Goal: Transaction & Acquisition: Purchase product/service

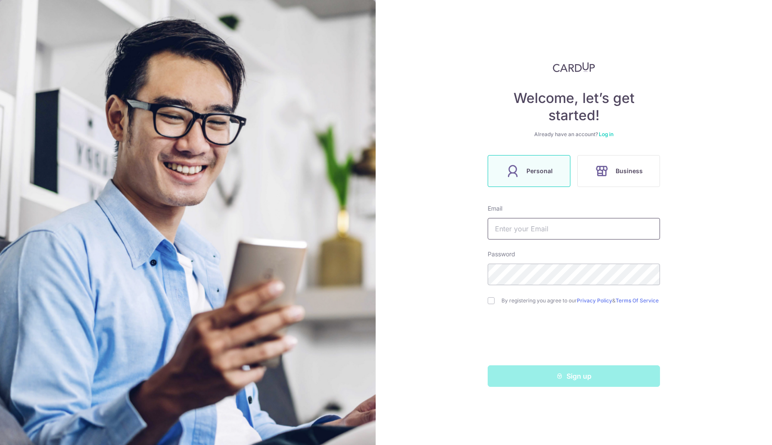
click at [528, 232] on input "text" at bounding box center [574, 229] width 172 height 22
type input "[PERSON_NAME][EMAIL_ADDRESS][DOMAIN_NAME]"
click at [491, 300] on input "checkbox" at bounding box center [491, 300] width 7 height 7
checkbox input "true"
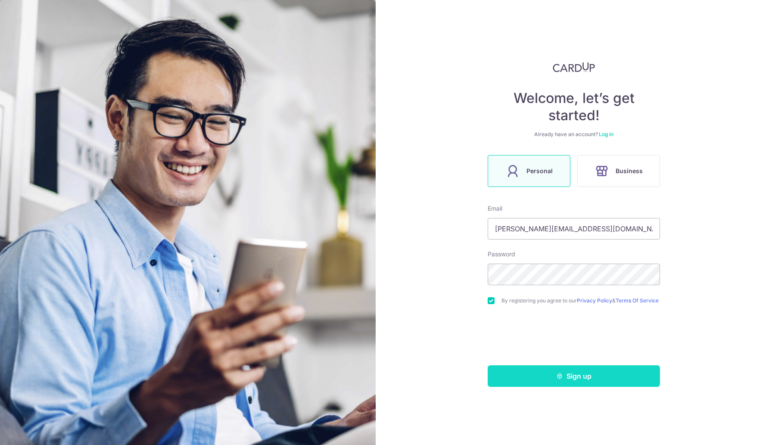
click at [571, 379] on button "Sign up" at bounding box center [574, 376] width 172 height 22
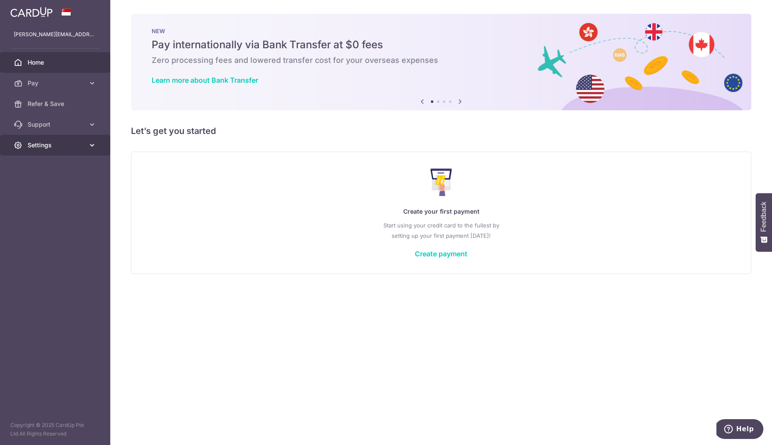
click at [86, 144] on link "Settings" at bounding box center [55, 145] width 110 height 21
click at [52, 170] on span "Account" at bounding box center [56, 166] width 57 height 9
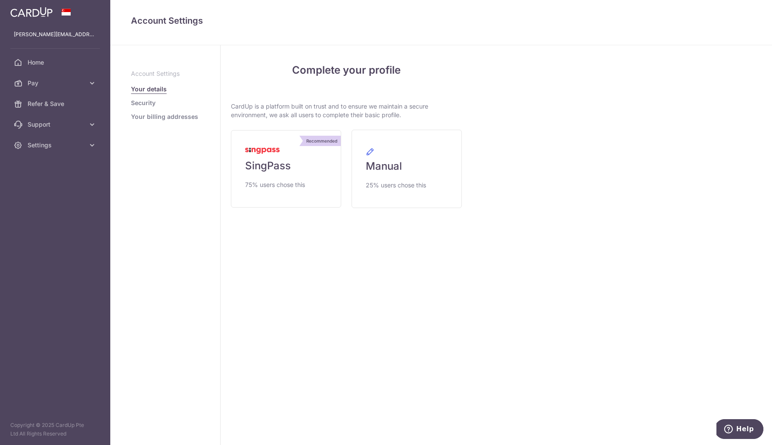
click at [148, 104] on link "Security" at bounding box center [143, 103] width 25 height 9
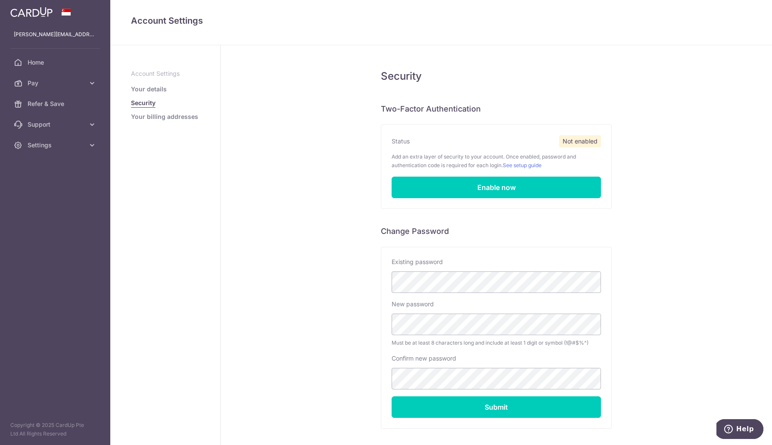
click at [153, 115] on link "Your billing addresses" at bounding box center [164, 116] width 67 height 9
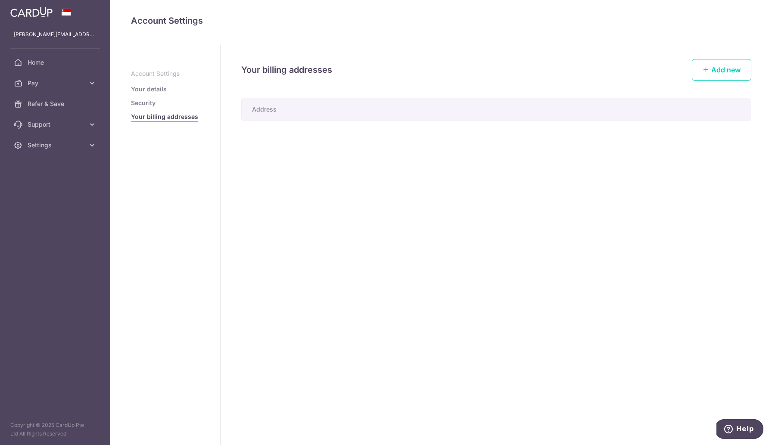
click at [153, 86] on link "Your details" at bounding box center [149, 89] width 36 height 9
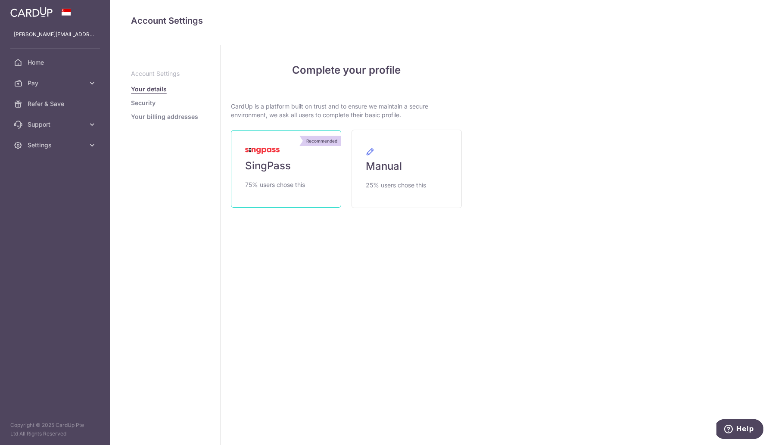
click at [277, 172] on span "SingPass" at bounding box center [268, 166] width 46 height 14
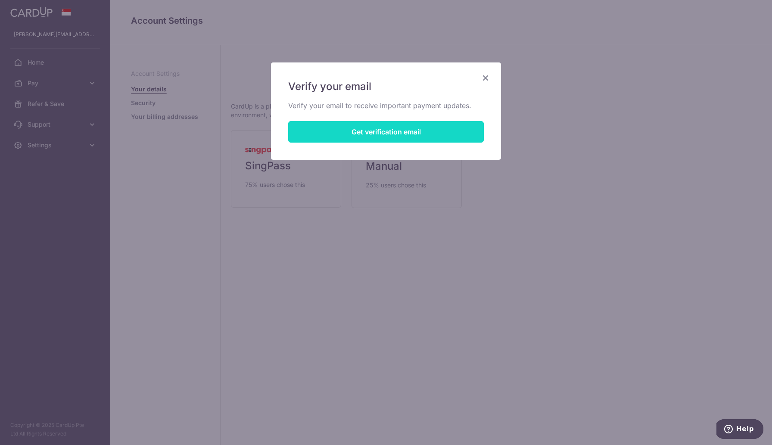
click at [372, 132] on button "Get verification email" at bounding box center [386, 132] width 196 height 22
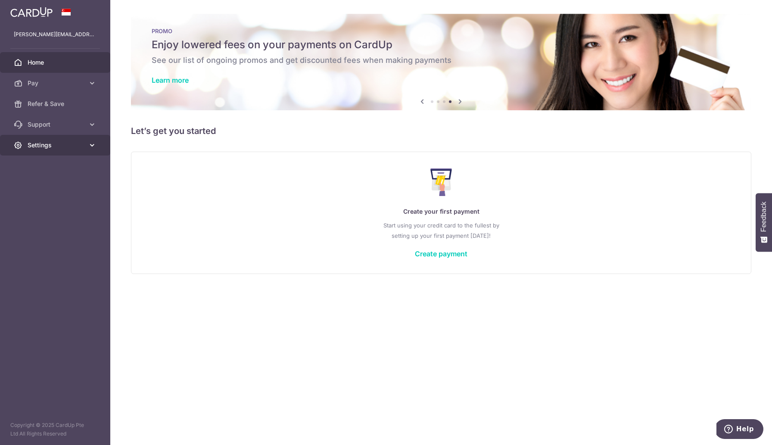
click at [59, 147] on span "Settings" at bounding box center [56, 145] width 57 height 9
click at [56, 161] on link "Account" at bounding box center [55, 166] width 110 height 21
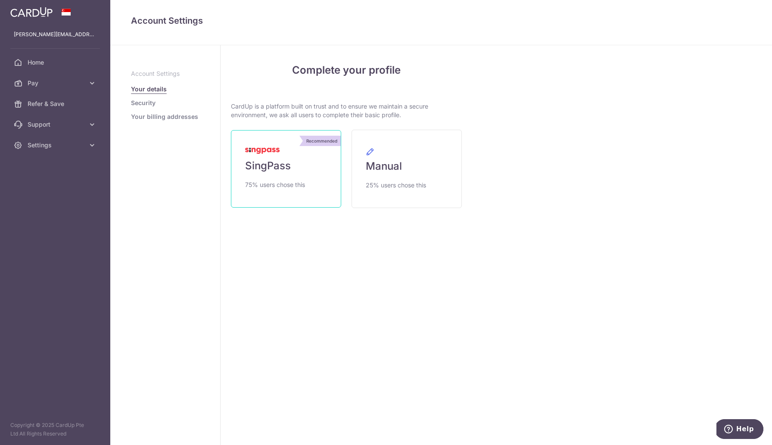
click at [277, 168] on span "SingPass" at bounding box center [268, 166] width 46 height 14
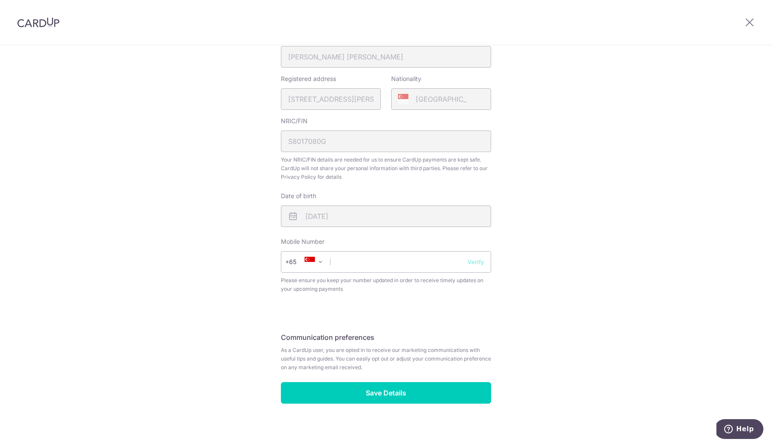
scroll to position [228, 0]
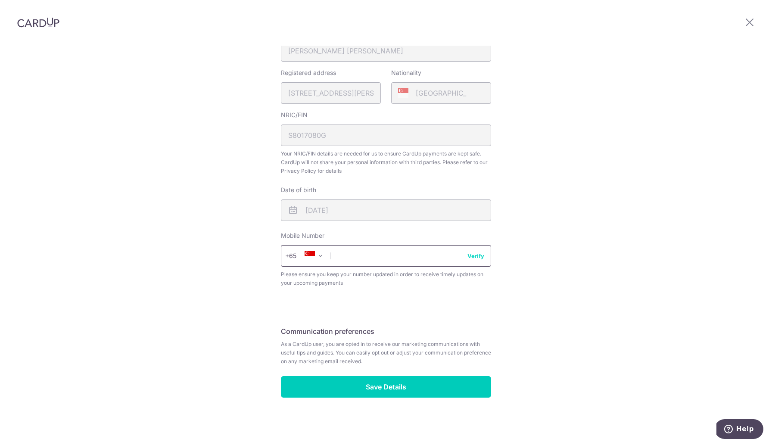
click at [363, 256] on input "text" at bounding box center [386, 256] width 210 height 22
type input "97900007"
click at [395, 256] on input "97900007" at bounding box center [386, 256] width 210 height 22
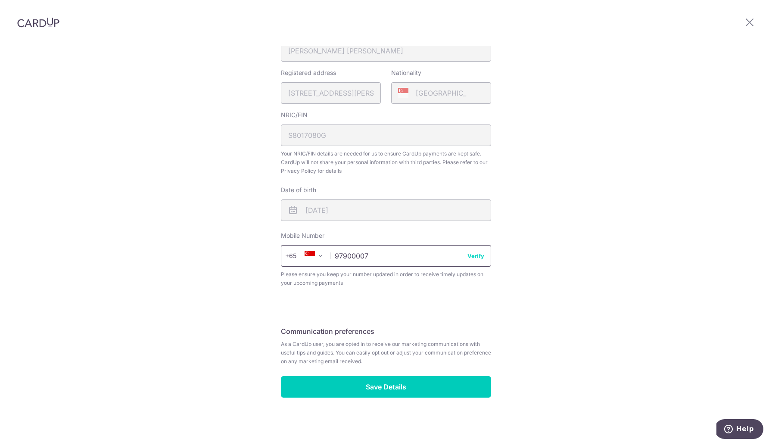
click at [395, 256] on input "97900007" at bounding box center [386, 256] width 210 height 22
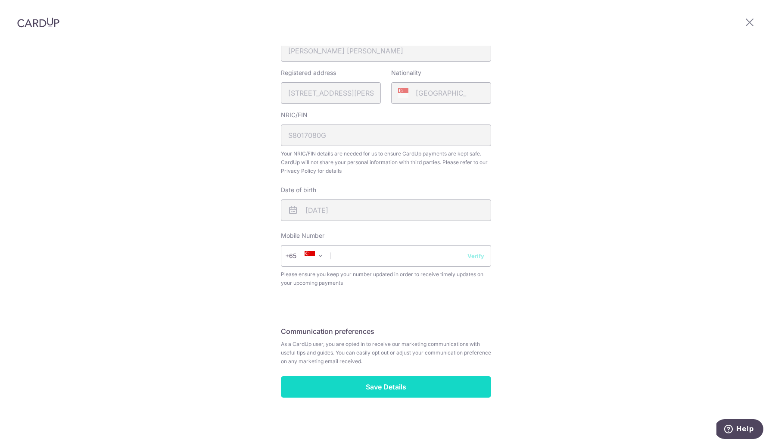
click at [390, 393] on input "Save Details" at bounding box center [386, 387] width 210 height 22
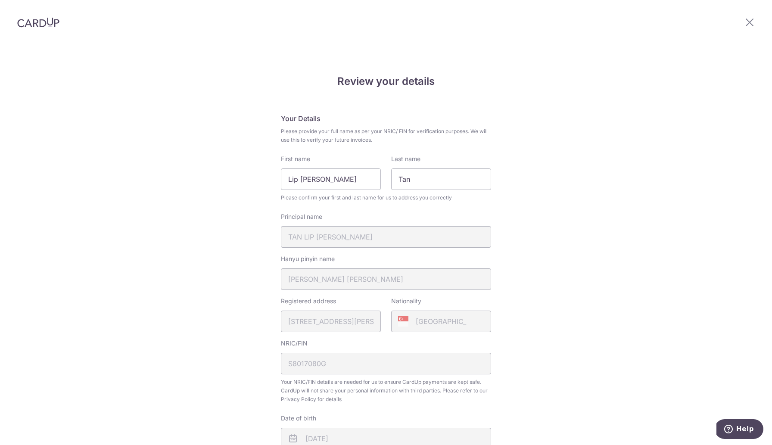
scroll to position [241, 0]
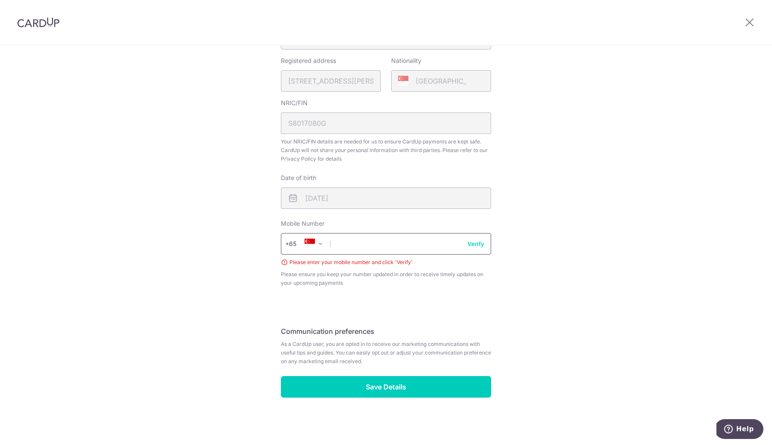
click at [377, 243] on input "text" at bounding box center [386, 244] width 210 height 22
click at [475, 248] on input "97900007" at bounding box center [386, 244] width 210 height 22
type input "97900007"
click at [478, 243] on button "Verify" at bounding box center [476, 244] width 17 height 9
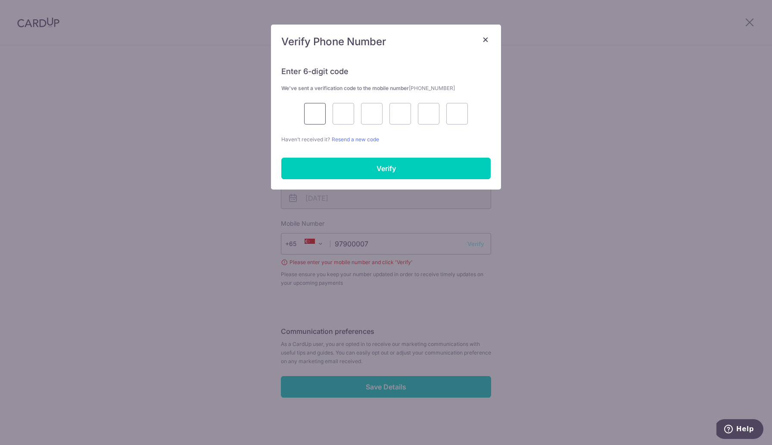
click at [315, 111] on input "text" at bounding box center [315, 114] width 22 height 22
type input "7"
type input "2"
type input "5"
type input "3"
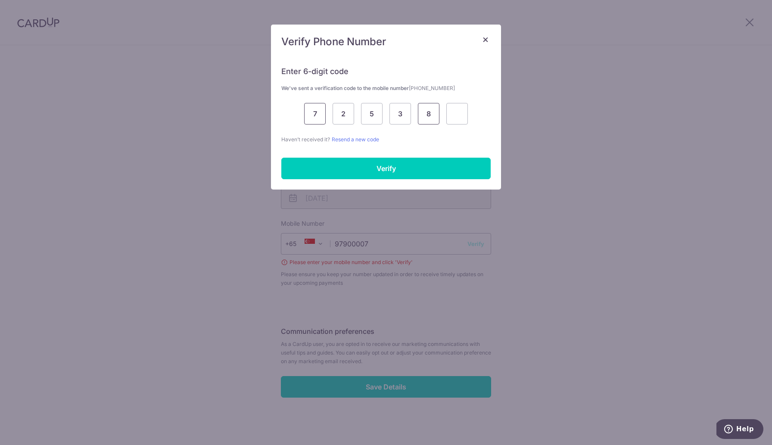
type input "8"
type input "6"
click at [369, 174] on input "Verify" at bounding box center [385, 169] width 209 height 22
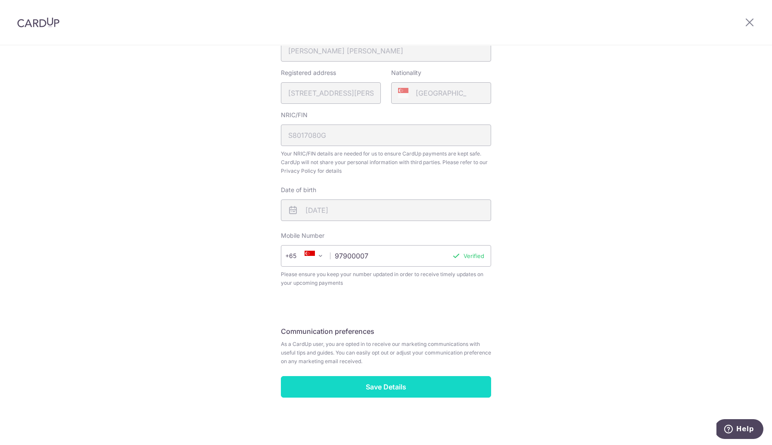
click at [386, 390] on input "Save Details" at bounding box center [386, 387] width 210 height 22
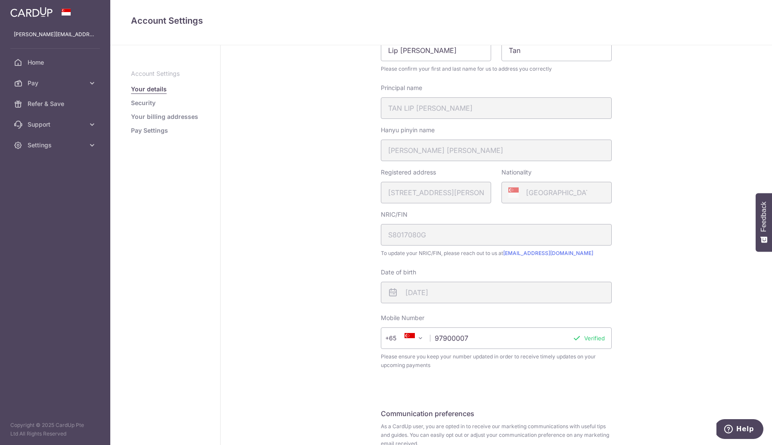
scroll to position [143, 0]
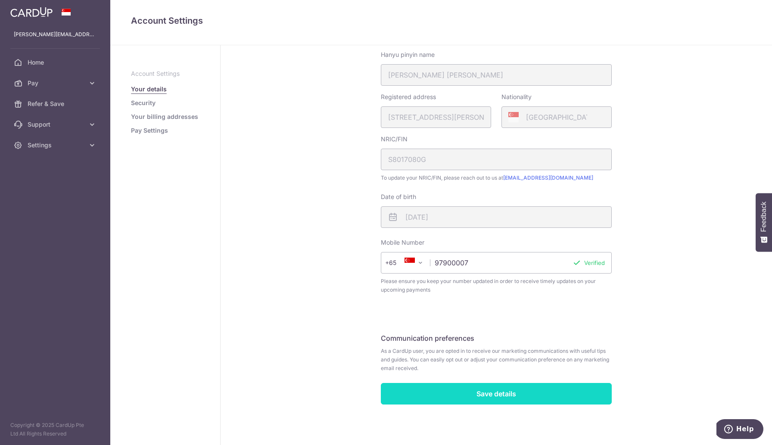
click at [486, 399] on input "Save details" at bounding box center [496, 394] width 231 height 22
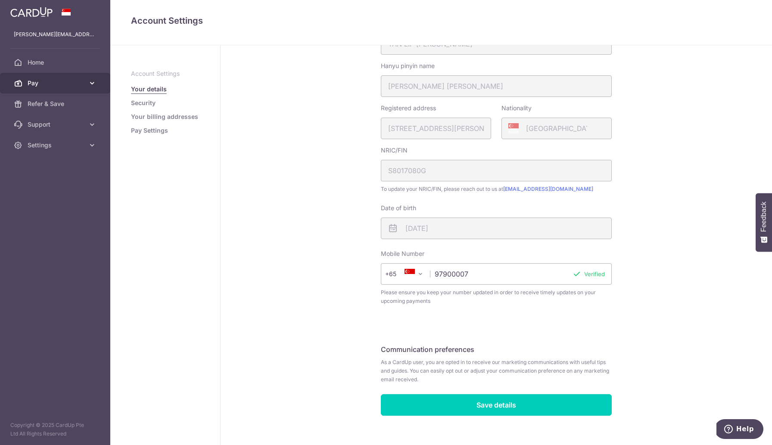
scroll to position [143, 0]
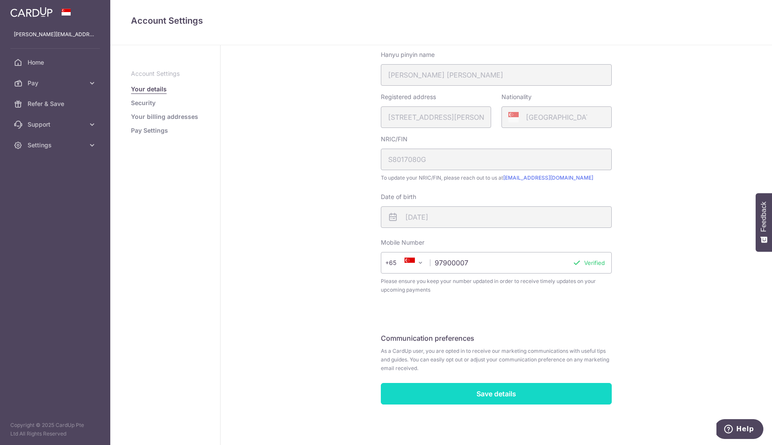
click at [478, 394] on input "Save details" at bounding box center [496, 394] width 231 height 22
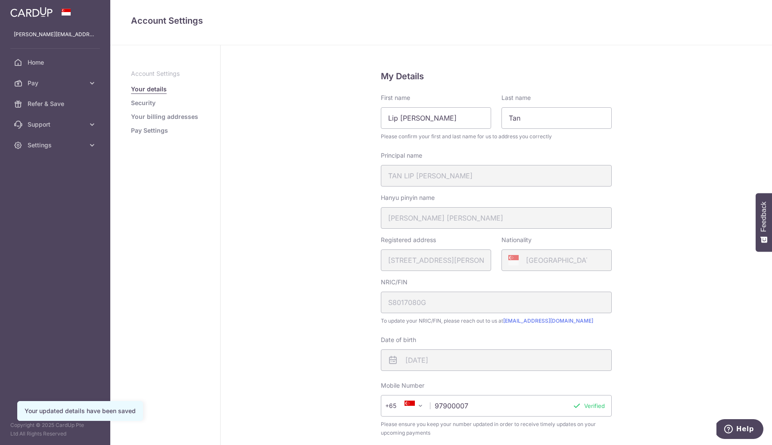
click at [151, 105] on link "Security" at bounding box center [143, 103] width 25 height 9
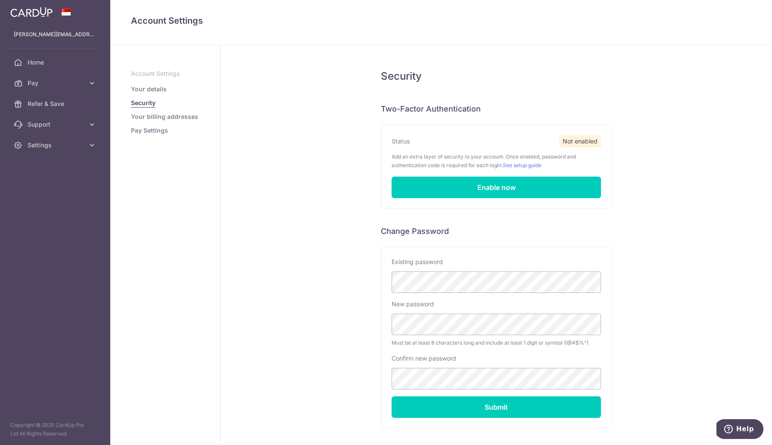
scroll to position [6, 0]
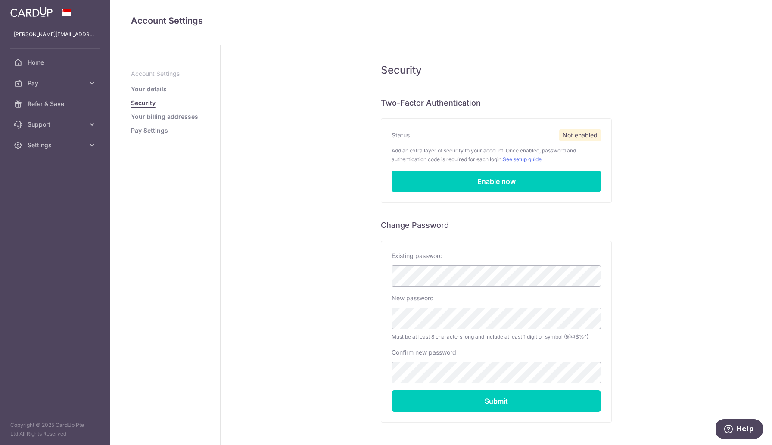
click at [165, 117] on link "Your billing addresses" at bounding box center [164, 116] width 67 height 9
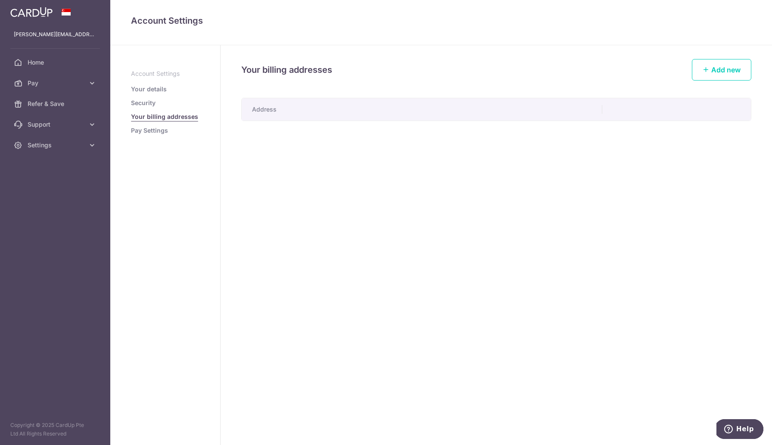
click at [154, 131] on link "Pay Settings" at bounding box center [149, 130] width 37 height 9
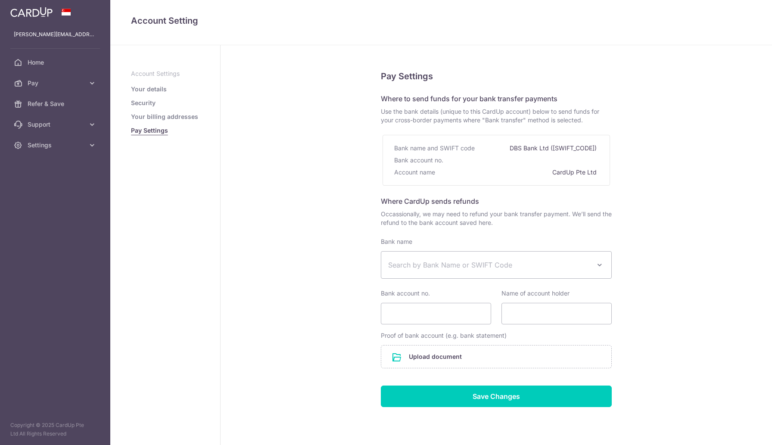
select select
click at [149, 89] on link "Your details" at bounding box center [149, 89] width 36 height 9
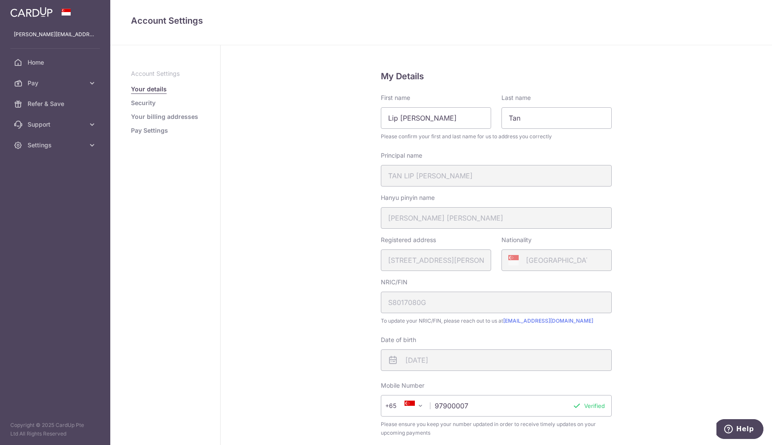
click at [146, 118] on link "Your billing addresses" at bounding box center [164, 116] width 67 height 9
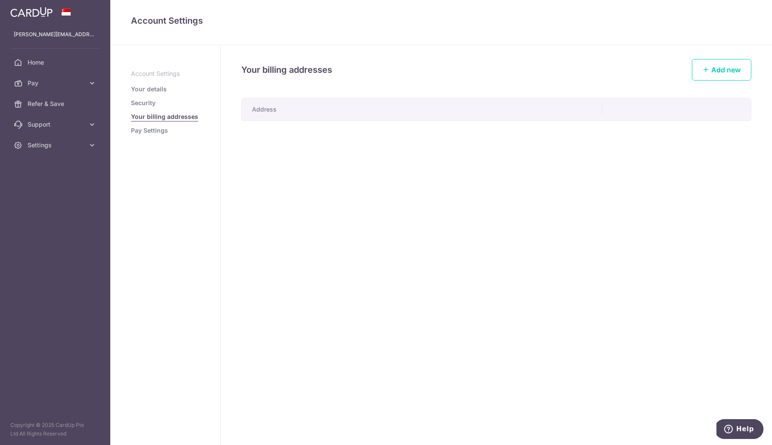
click at [146, 131] on link "Pay Settings" at bounding box center [149, 130] width 37 height 9
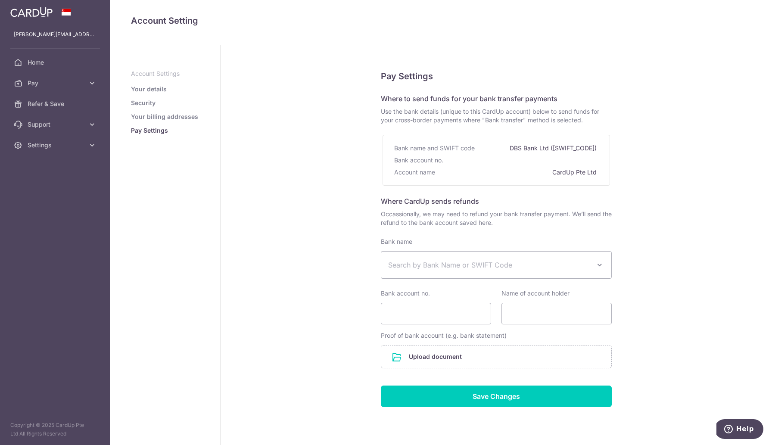
click at [423, 270] on span "Search by Bank Name or SWIFT Code" at bounding box center [496, 265] width 230 height 27
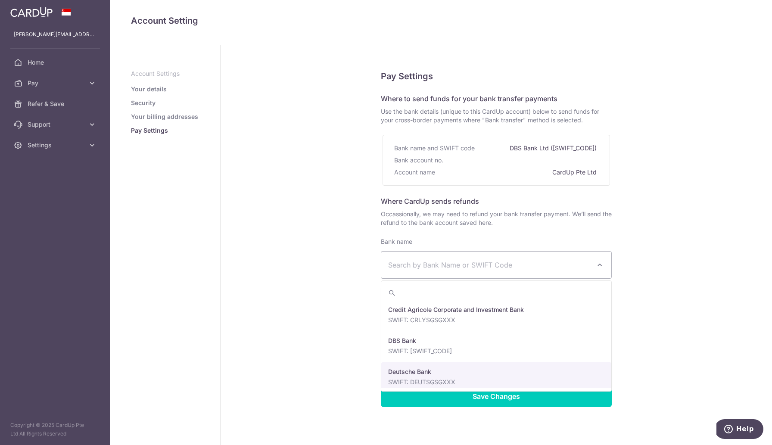
scroll to position [683, 0]
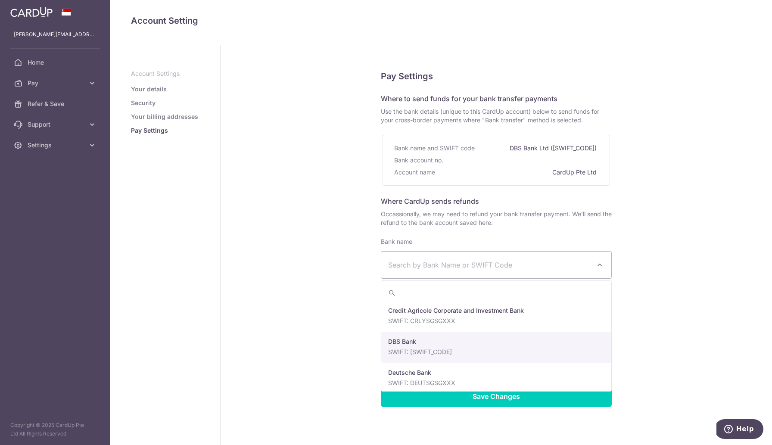
select select "6"
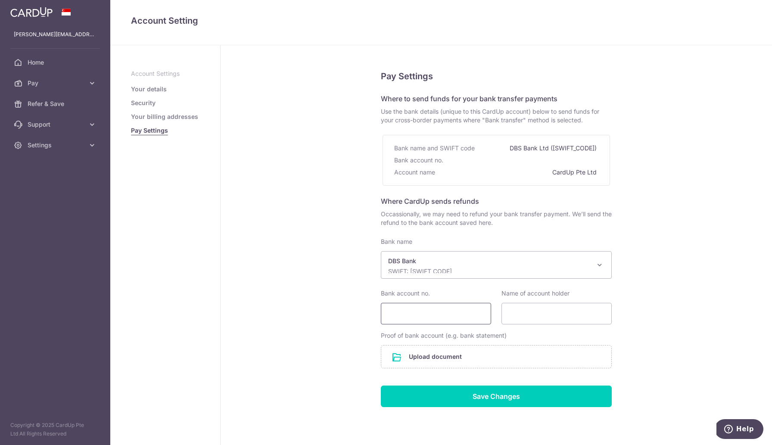
click at [419, 314] on input "Bank account no." at bounding box center [436, 314] width 110 height 22
type input "159153061"
click at [453, 259] on p "DBS Bank" at bounding box center [489, 261] width 203 height 9
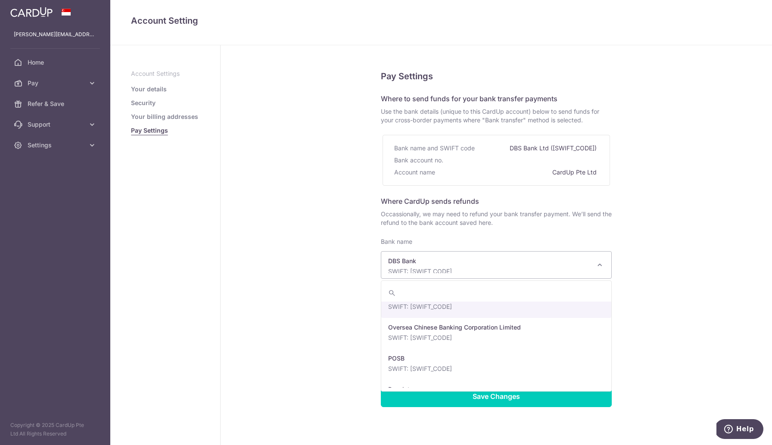
scroll to position [1467, 0]
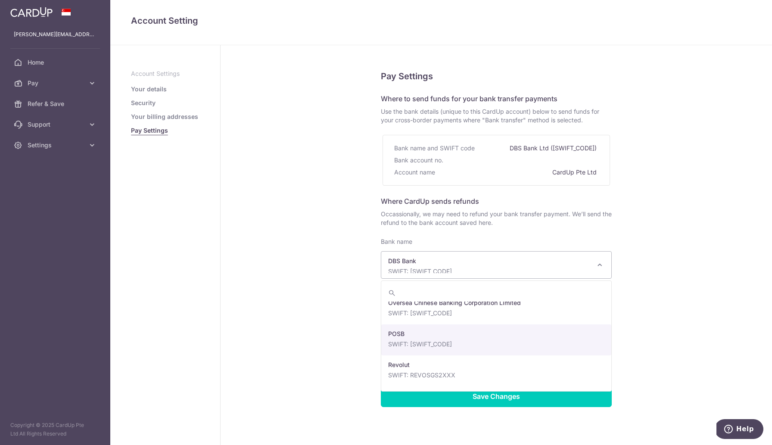
select select "19"
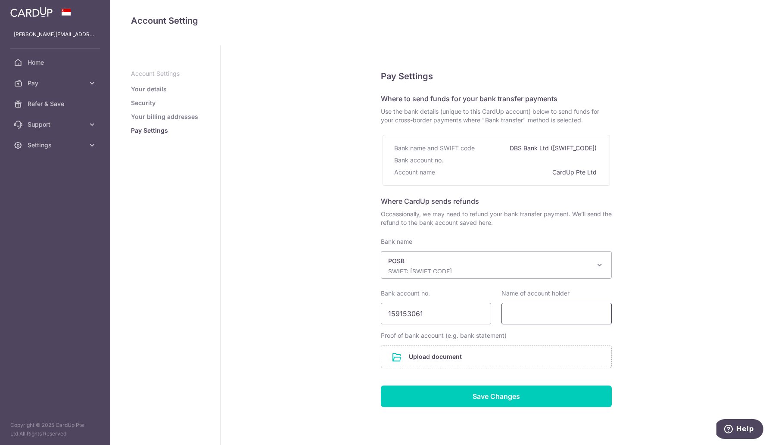
click at [529, 319] on input "Name of account holder" at bounding box center [557, 314] width 110 height 22
type input "Tan Lip Kiat Raymond"
click at [60, 84] on span "Pay" at bounding box center [56, 83] width 57 height 9
click at [42, 102] on span "Payments" at bounding box center [56, 104] width 57 height 9
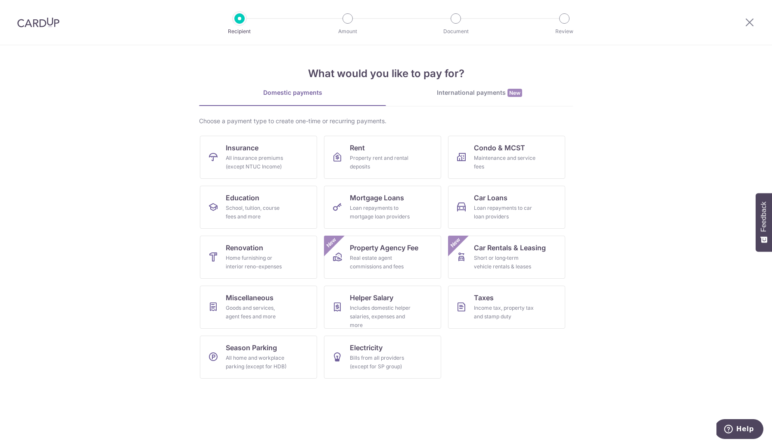
click at [43, 22] on img at bounding box center [38, 22] width 42 height 10
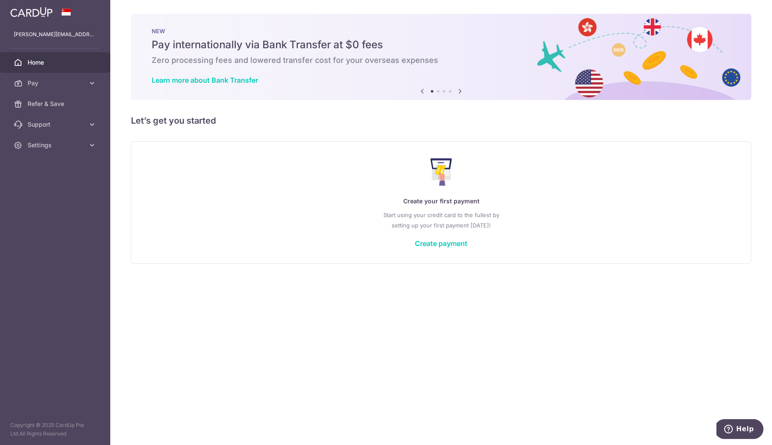
click at [428, 219] on p "Start using your credit card to the fullest by setting up your first payment [D…" at bounding box center [441, 220] width 585 height 21
click at [444, 246] on link "Create payment" at bounding box center [441, 243] width 53 height 9
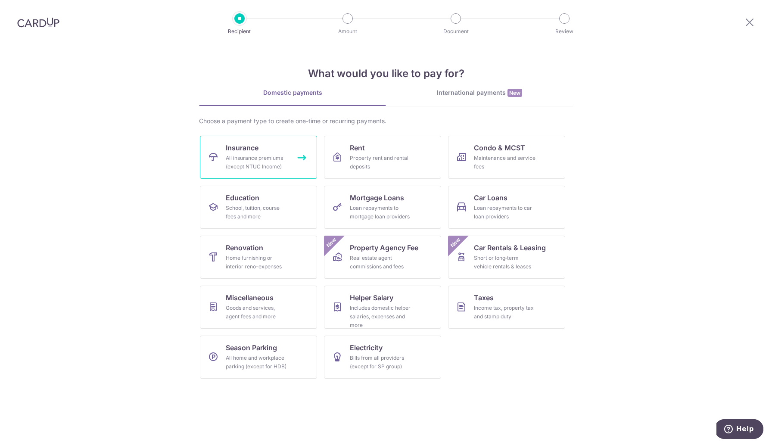
click at [244, 162] on div "All insurance premiums (except NTUC Income)" at bounding box center [257, 162] width 62 height 17
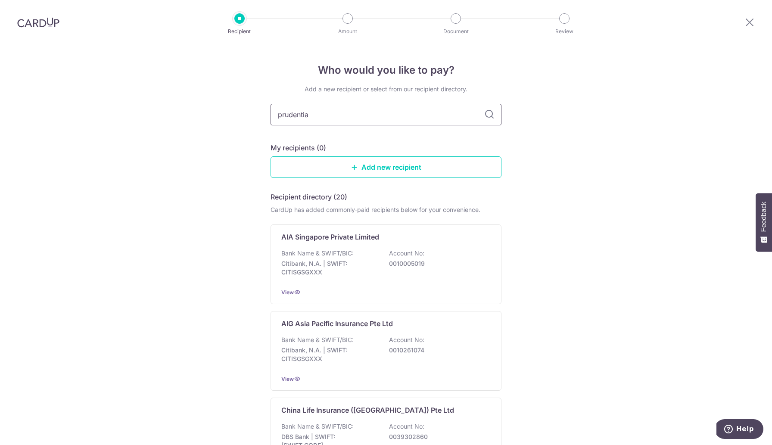
type input "prudential"
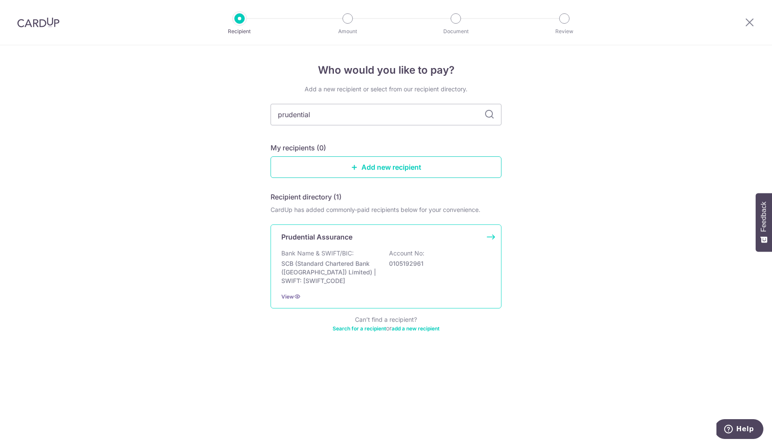
click at [341, 270] on p "SCB (Standard Chartered Bank (Singapore) Limited) | SWIFT: SCBLSG22XXX" at bounding box center [329, 272] width 97 height 26
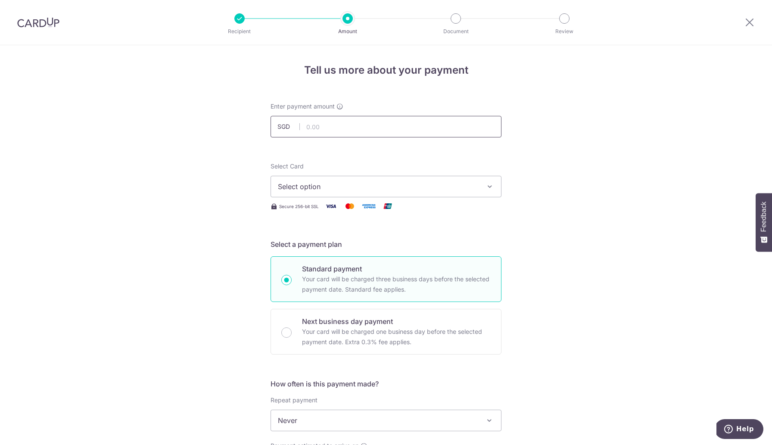
click at [353, 134] on input "text" at bounding box center [386, 127] width 231 height 22
click at [371, 191] on span "Select option" at bounding box center [378, 186] width 201 height 10
type input "2,510.80"
click at [337, 216] on link "Add credit card" at bounding box center [386, 211] width 230 height 16
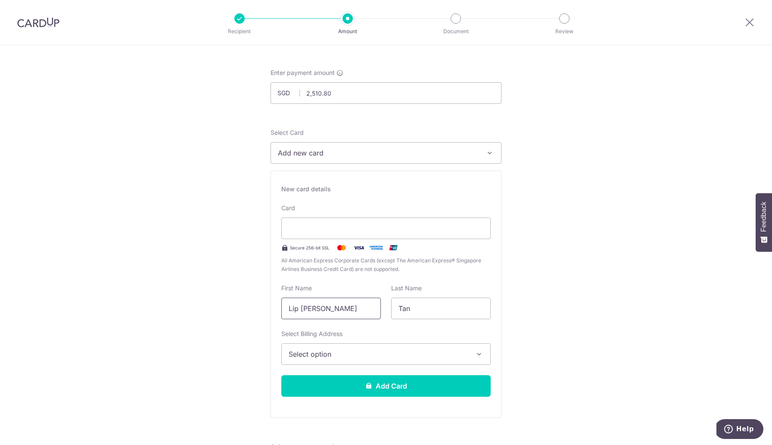
scroll to position [35, 0]
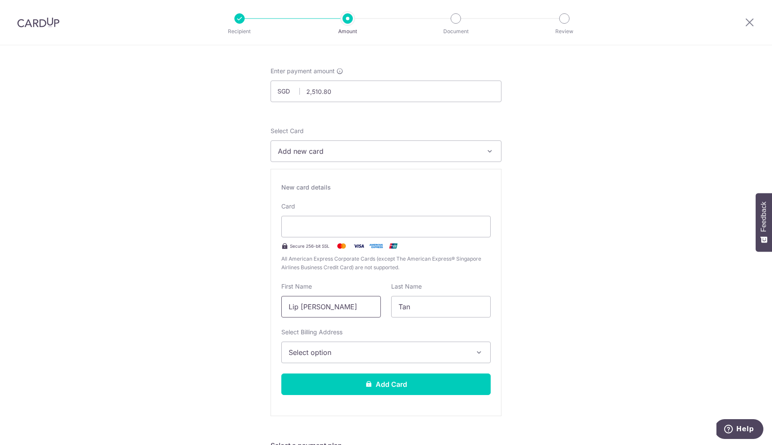
click at [316, 305] on input "Lip Kiat Raymond" at bounding box center [331, 307] width 100 height 22
type input "Raymond"
click at [387, 353] on span "Select option" at bounding box center [378, 352] width 179 height 10
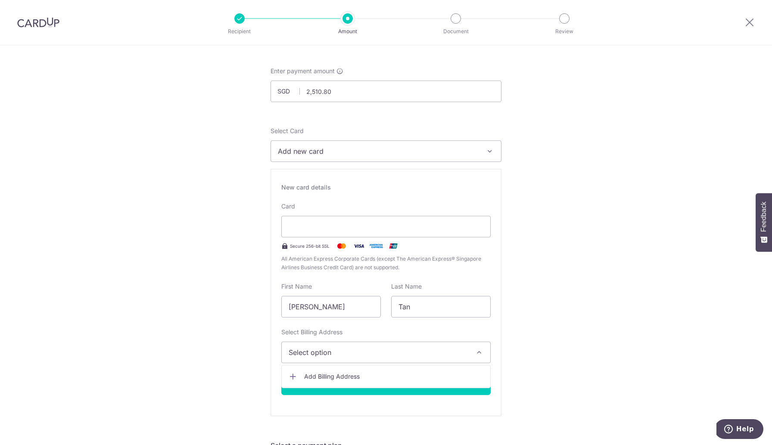
click at [350, 373] on span "Add Billing Address" at bounding box center [393, 376] width 179 height 9
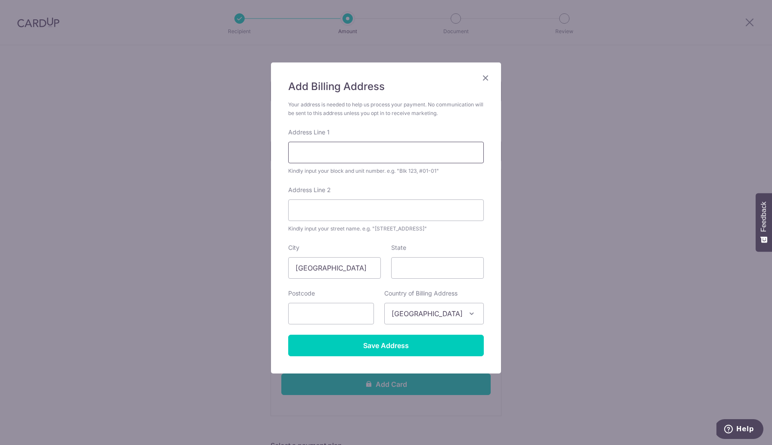
click at [331, 156] on input "Address Line 1" at bounding box center [386, 153] width 196 height 22
type input "33 Hume Avenue"
type input "#07-06"
click at [340, 313] on input "text" at bounding box center [331, 314] width 86 height 22
type input "598734"
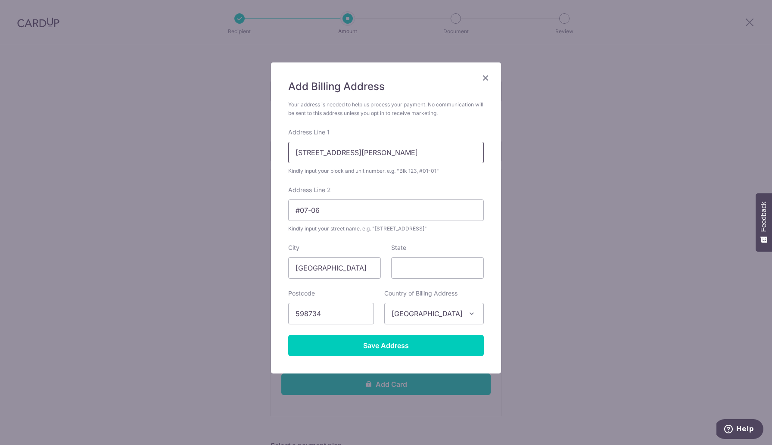
drag, startPoint x: 306, startPoint y: 151, endPoint x: 363, endPoint y: 153, distance: 56.5
click at [363, 153] on input "33 Hume Avenue" at bounding box center [386, 153] width 196 height 22
type input "33, #07-06"
click at [327, 209] on input "#07-06" at bounding box center [386, 211] width 196 height 22
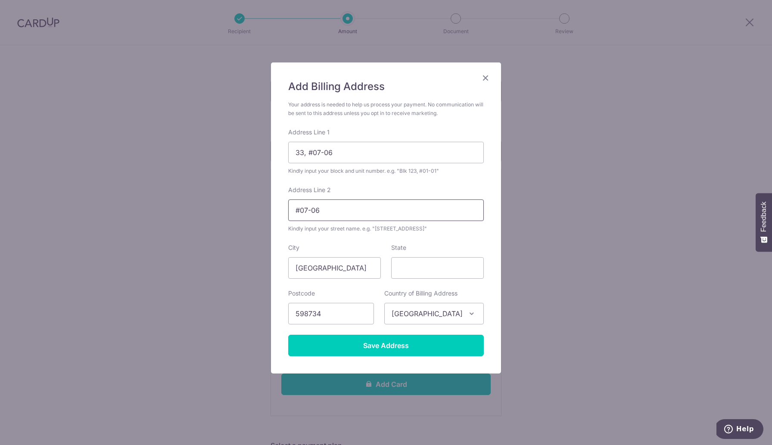
click at [327, 209] on input "#07-06" at bounding box center [386, 211] width 196 height 22
drag, startPoint x: 346, startPoint y: 208, endPoint x: 411, endPoint y: 217, distance: 66.1
click at [411, 217] on input "Hume Avenue," at bounding box center [386, 211] width 196 height 22
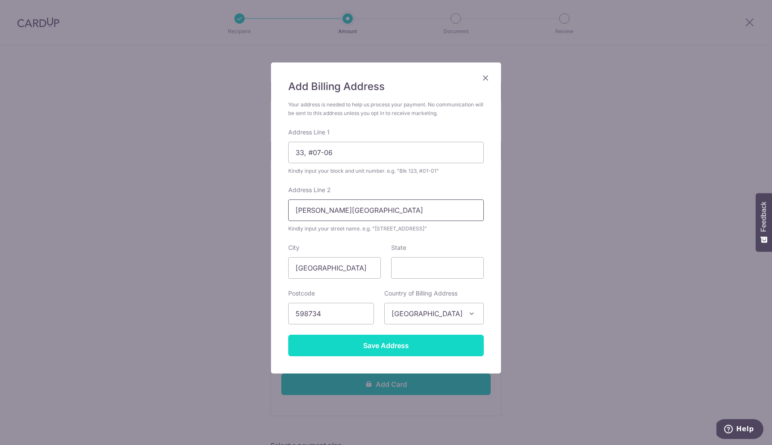
type input "Hume Avenue"
click at [376, 353] on input "Save Address" at bounding box center [386, 346] width 196 height 22
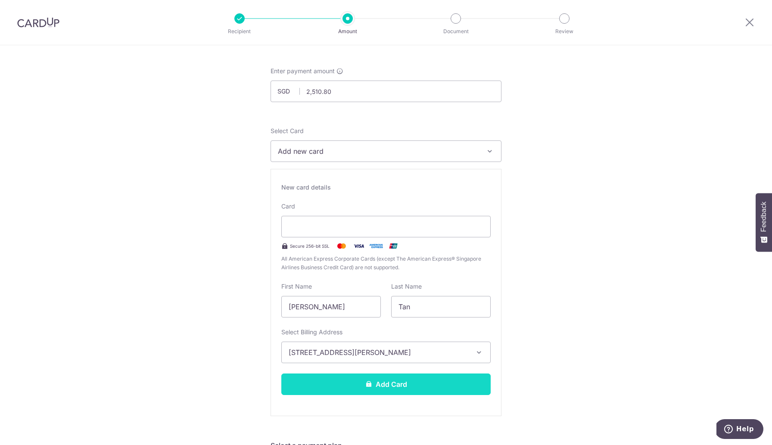
click at [384, 385] on button "Add Card" at bounding box center [385, 385] width 209 height 22
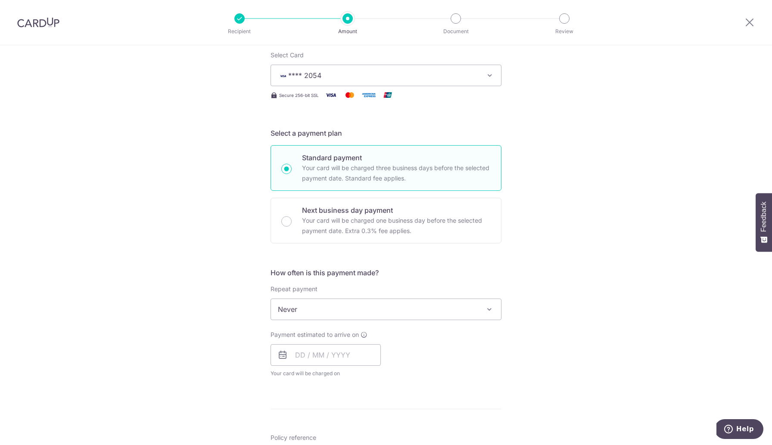
scroll to position [113, 0]
click at [362, 310] on span "Never" at bounding box center [386, 307] width 230 height 21
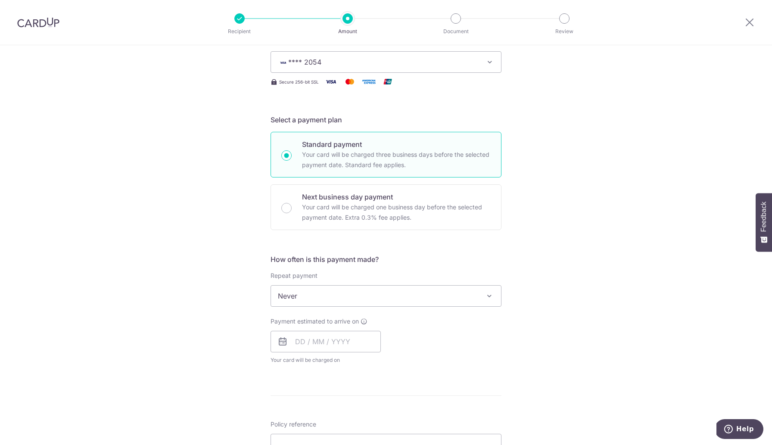
scroll to position [125, 0]
click at [402, 302] on span "Never" at bounding box center [386, 295] width 230 height 21
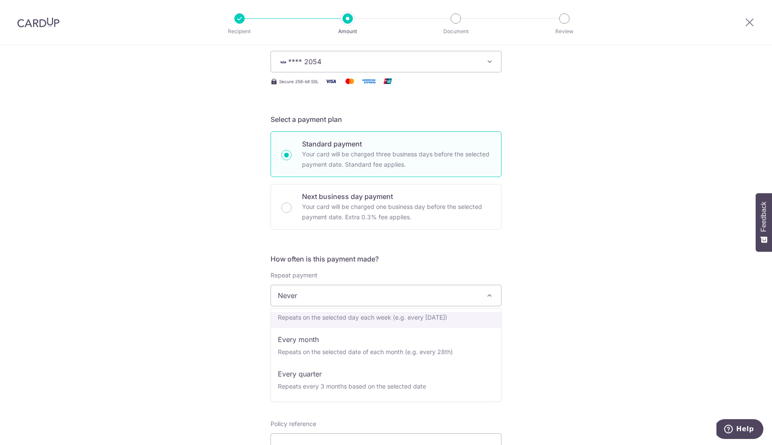
scroll to position [58, 0]
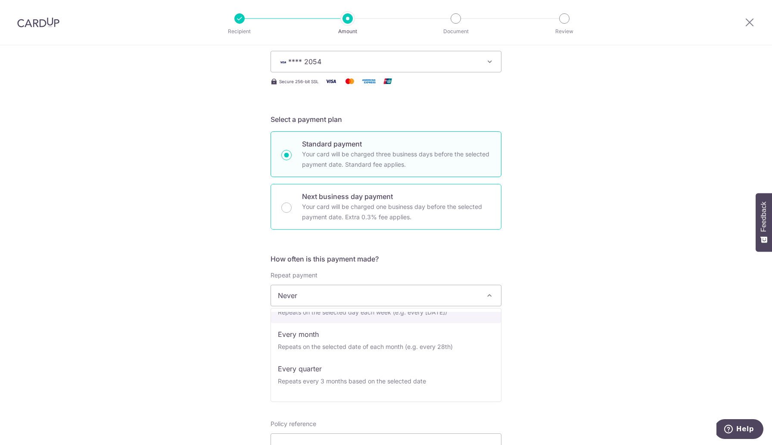
click at [483, 212] on p "Your card will be charged one business day before the selected payment date. Ex…" at bounding box center [396, 212] width 189 height 21
click at [292, 212] on input "Next business day payment Your card will be charged one business day before the…" at bounding box center [286, 208] width 10 height 10
radio input "false"
radio input "true"
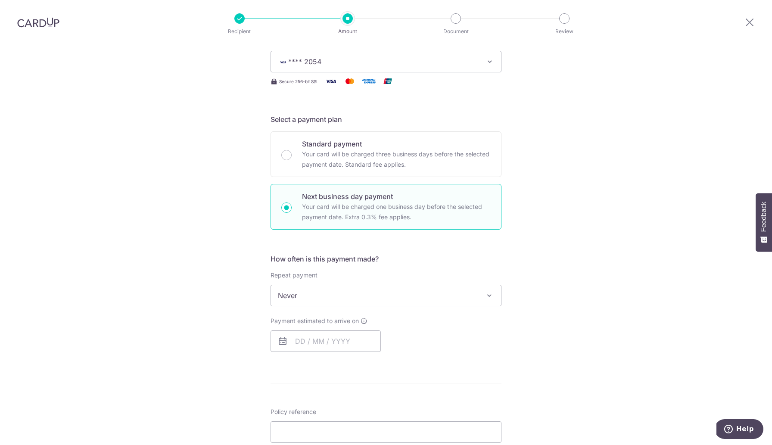
click at [434, 295] on span "Never" at bounding box center [386, 295] width 230 height 21
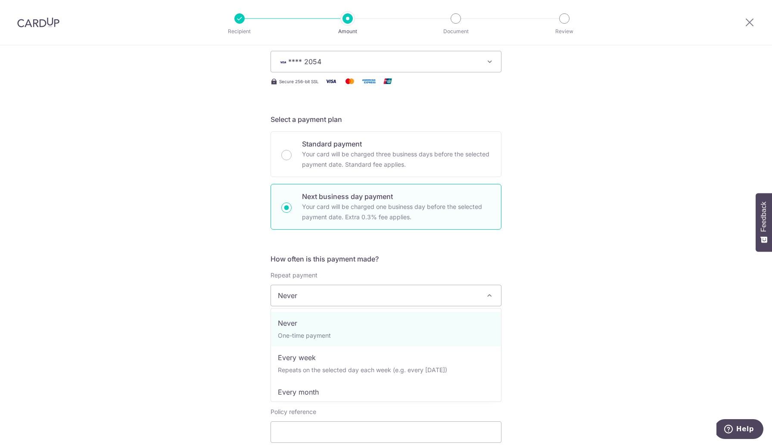
click at [567, 278] on div "Tell us more about your payment Enter payment amount SGD 2,510.80 2510.80 Card …" at bounding box center [386, 324] width 772 height 809
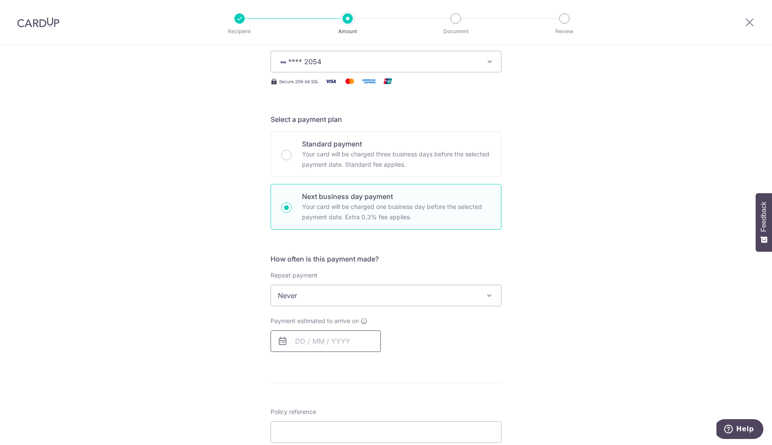
click at [341, 339] on input "text" at bounding box center [326, 342] width 110 height 22
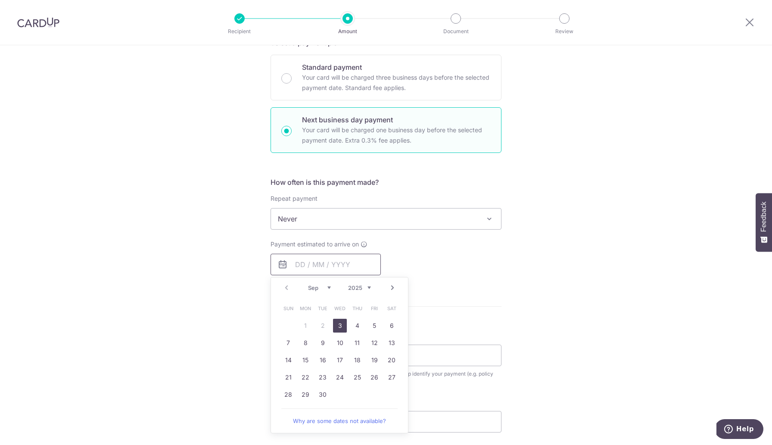
scroll to position [245, 0]
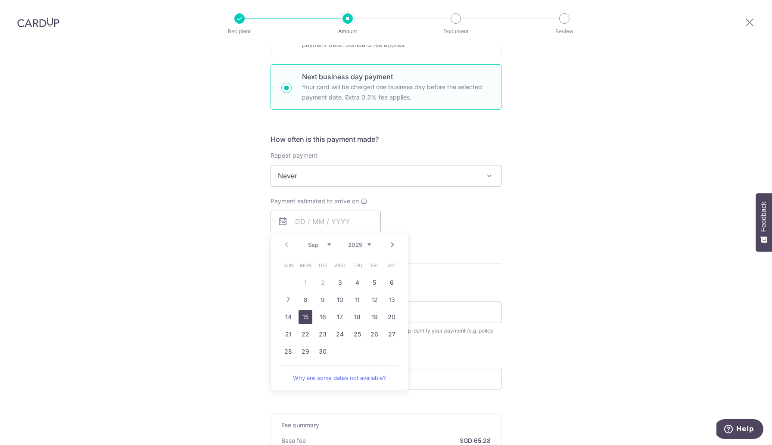
click at [310, 318] on link "15" at bounding box center [306, 317] width 14 height 14
type input "15/09/2025"
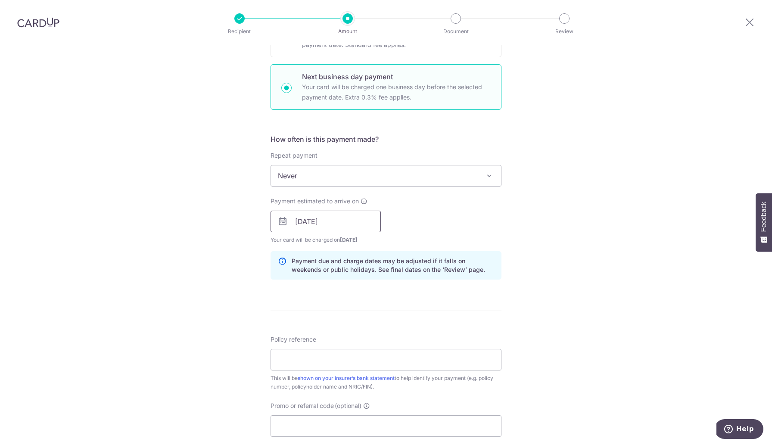
click at [329, 219] on input "15/09/2025" at bounding box center [326, 222] width 110 height 22
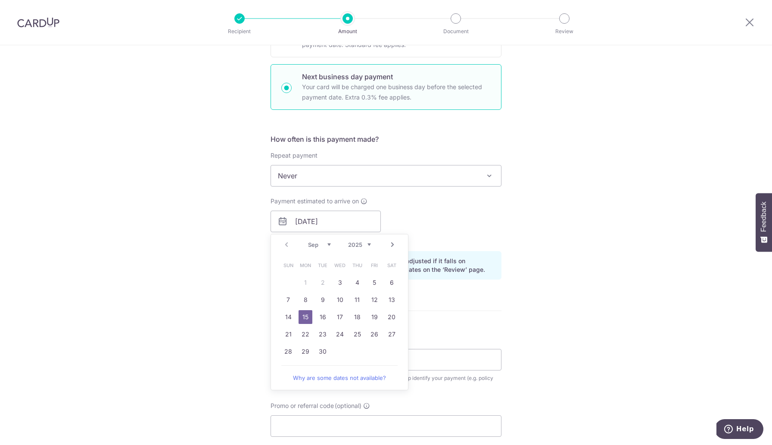
click at [489, 333] on form "Enter payment amount SGD 2,510.80 2510.80 Card added successfully Select Card *…" at bounding box center [386, 236] width 231 height 759
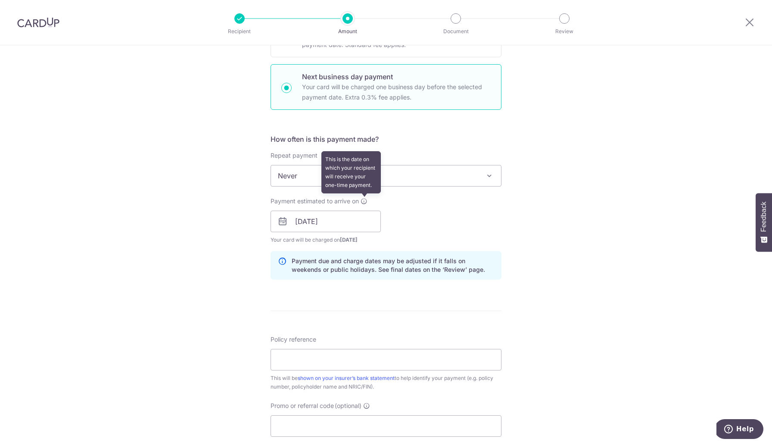
click at [365, 201] on icon at bounding box center [364, 201] width 7 height 7
click at [356, 228] on input "15/09/2025" at bounding box center [326, 222] width 110 height 22
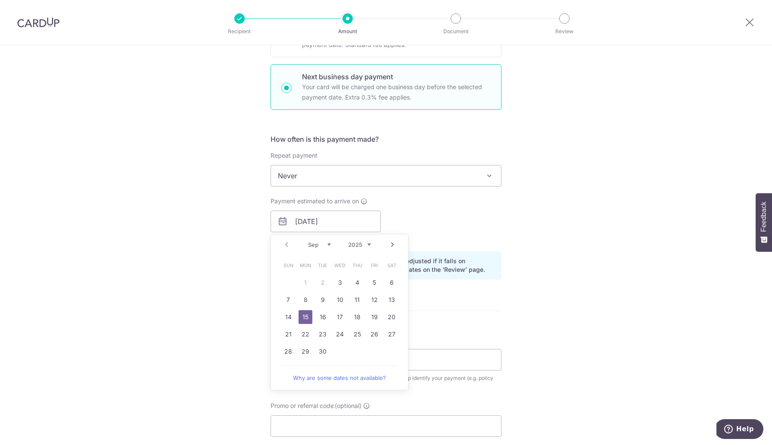
click at [404, 176] on span "Never" at bounding box center [386, 176] width 230 height 21
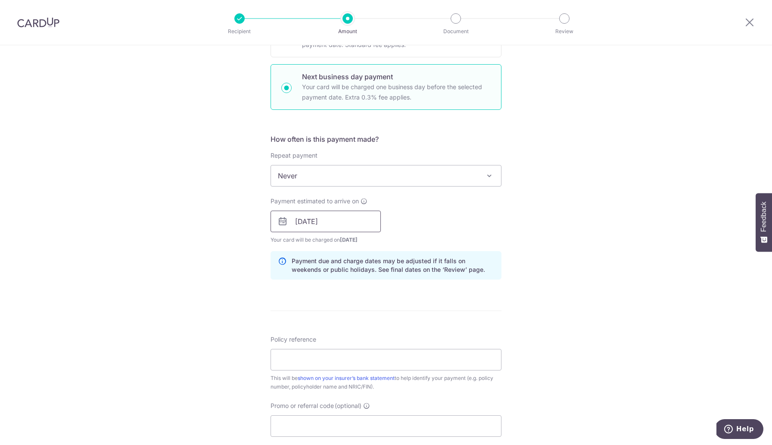
click at [346, 219] on input "15/09/2025" at bounding box center [326, 222] width 110 height 22
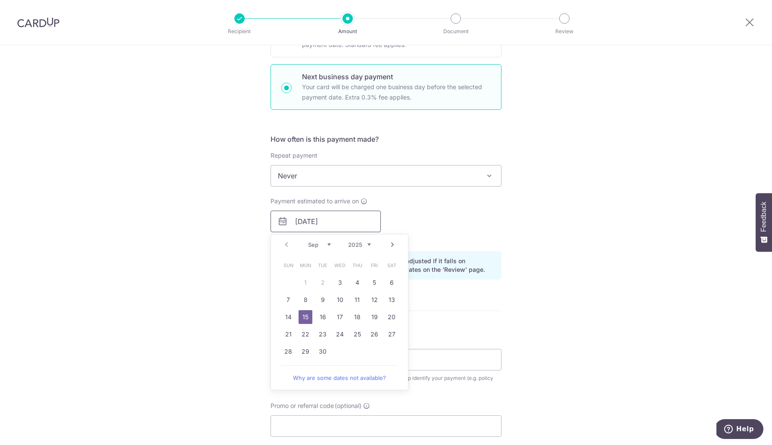
click at [346, 219] on input "15/09/2025" at bounding box center [326, 222] width 110 height 22
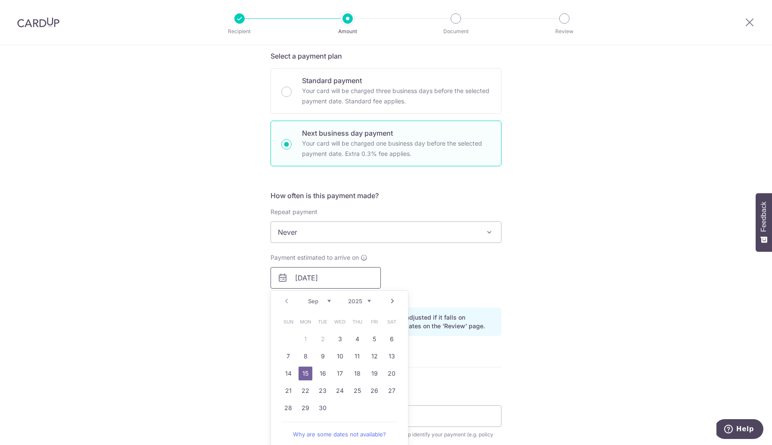
scroll to position [182, 0]
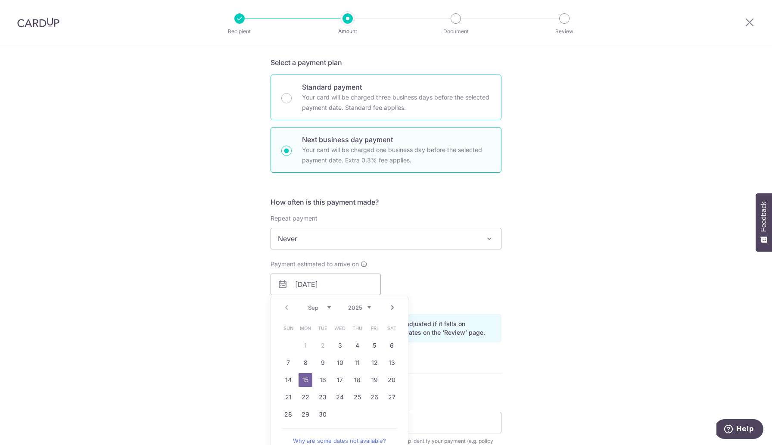
click at [294, 99] on div "Standard payment Your card will be charged three business days before the selec…" at bounding box center [386, 98] width 231 height 46
radio input "true"
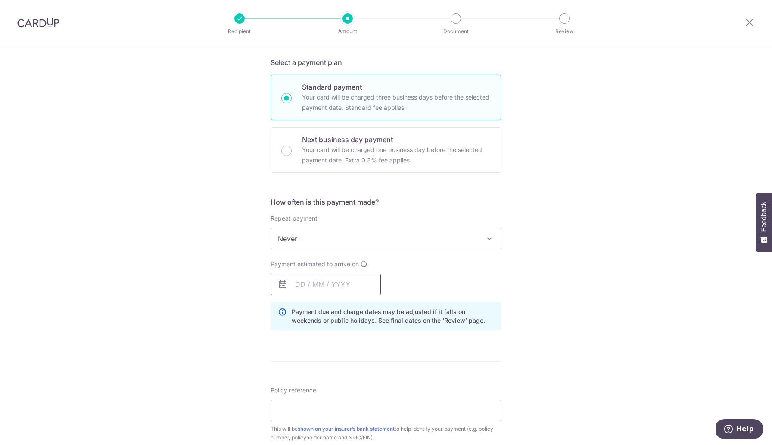
click at [345, 284] on input "text" at bounding box center [326, 285] width 110 height 22
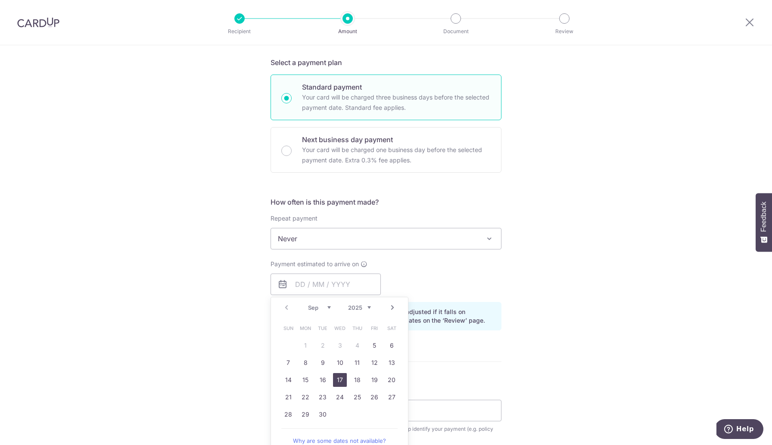
click at [341, 381] on link "17" at bounding box center [340, 380] width 14 height 14
type input "17/09/2025"
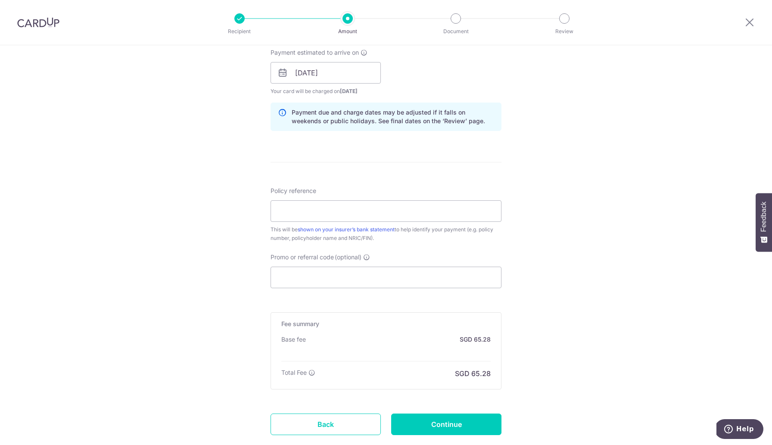
scroll to position [381, 0]
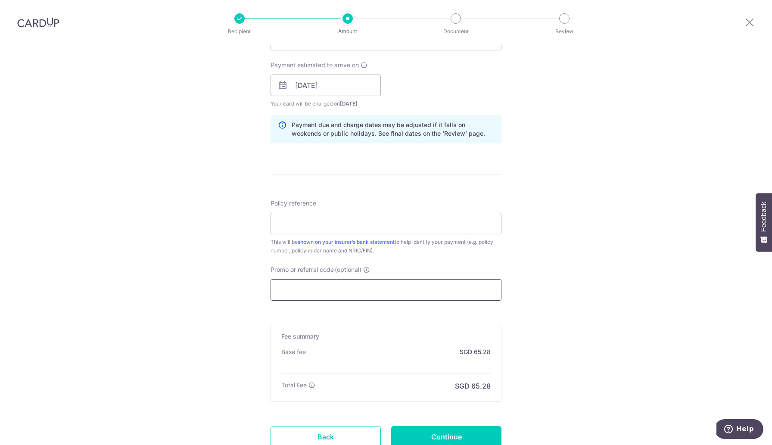
click at [293, 291] on input "Promo or referral code (optional)" at bounding box center [386, 290] width 231 height 22
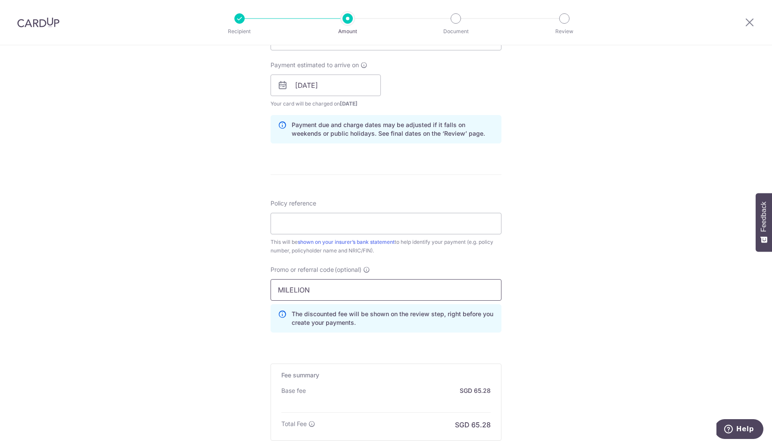
type input "MILELION"
click at [266, 344] on div "Tell us more about your payment Enter payment amount SGD 2,510.80 2510.80 Card …" at bounding box center [386, 107] width 772 height 887
click at [294, 227] on input "Policy reference" at bounding box center [386, 224] width 231 height 22
click at [280, 224] on input "3471091 4589036" at bounding box center [386, 224] width 231 height 22
click at [318, 223] on input "PN3471091 4589036" at bounding box center [386, 224] width 231 height 22
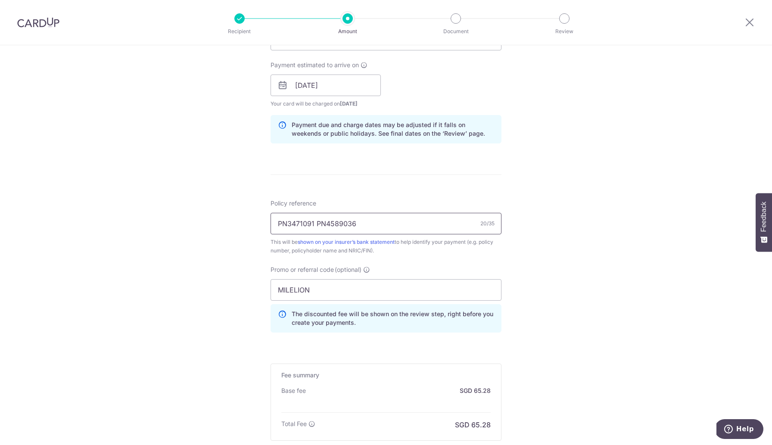
click at [317, 227] on input "PN3471091 PN4589036" at bounding box center [386, 224] width 231 height 22
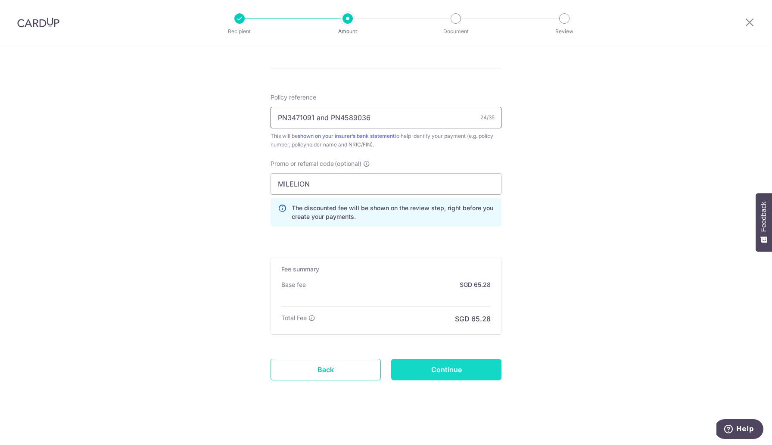
type input "PN3471091 and PN4589036"
click at [437, 376] on input "Continue" at bounding box center [446, 370] width 110 height 22
type input "Create Schedule"
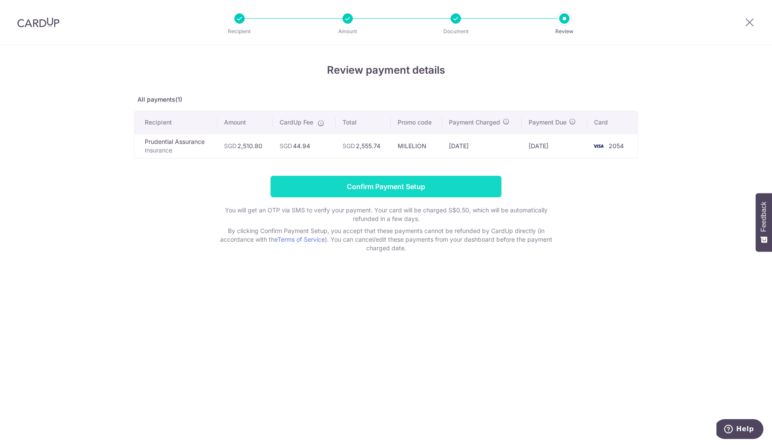
click at [384, 184] on input "Confirm Payment Setup" at bounding box center [386, 187] width 231 height 22
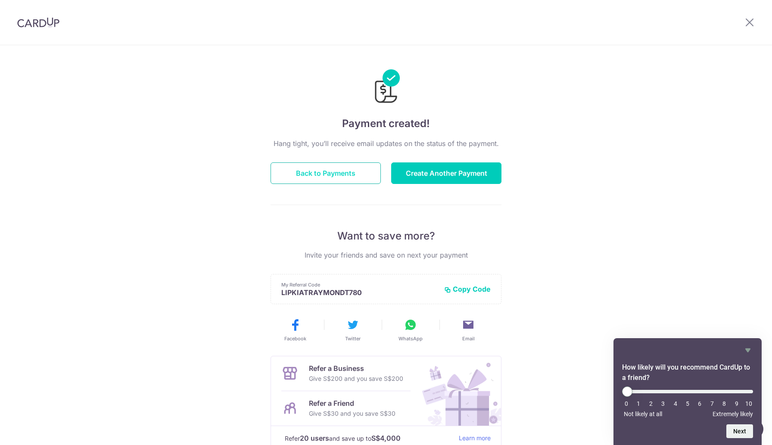
click at [345, 174] on button "Back to Payments" at bounding box center [326, 173] width 110 height 22
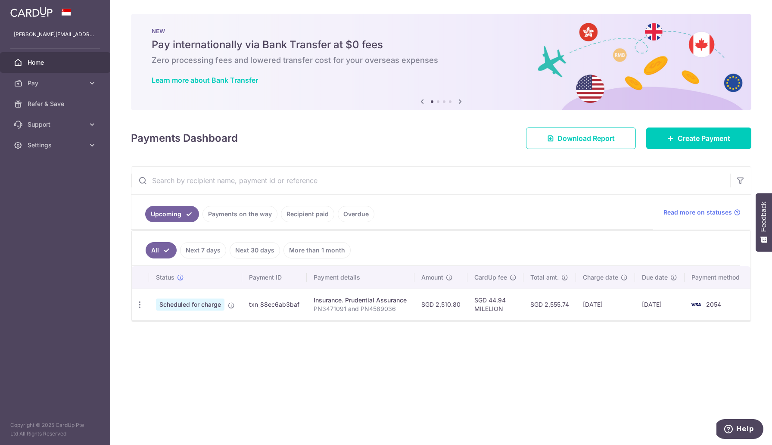
click at [188, 303] on span "Scheduled for charge" at bounding box center [190, 305] width 69 height 12
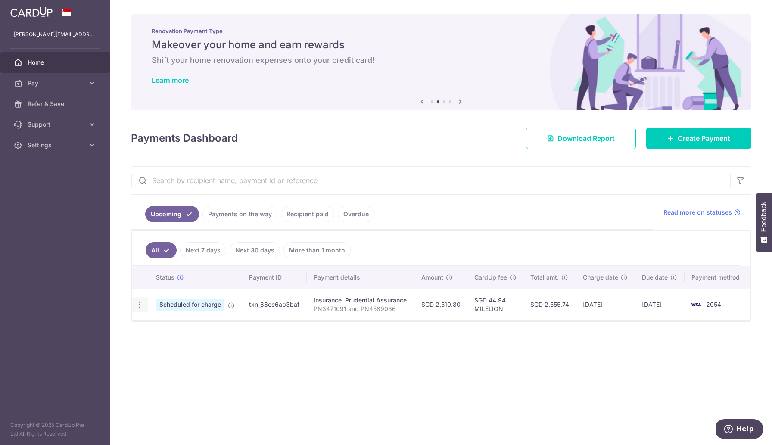
click at [141, 304] on icon "button" at bounding box center [139, 304] width 9 height 9
click at [172, 328] on span "Update payment" at bounding box center [185, 328] width 59 height 10
radio input "true"
type input "2,510.80"
type input "17/09/2025"
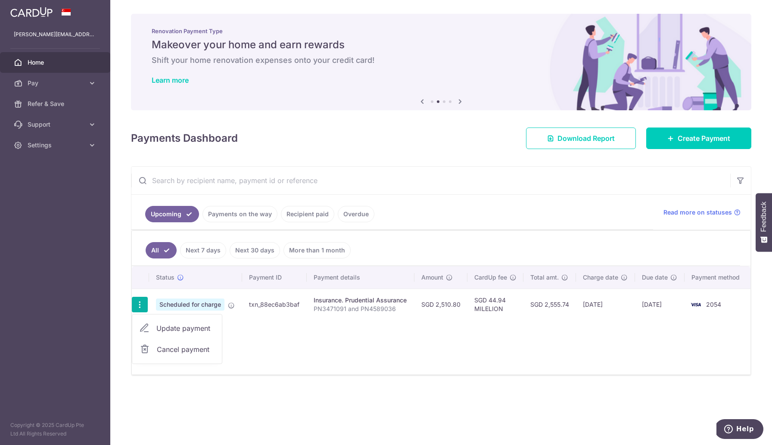
type input "PN3471091 and PN4589036"
type input "MILELION"
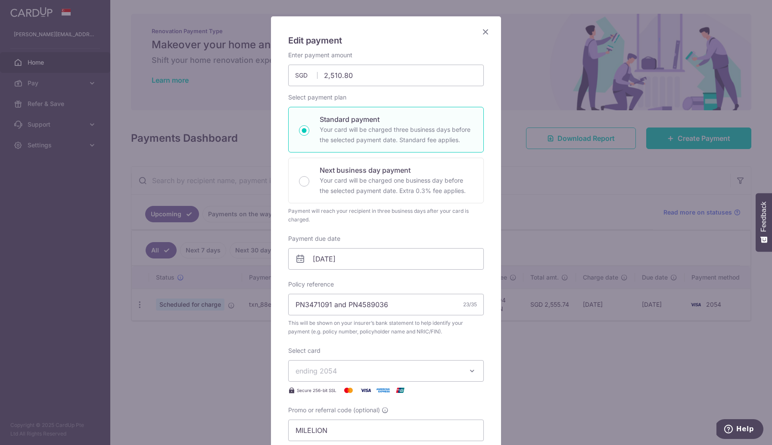
scroll to position [49, 0]
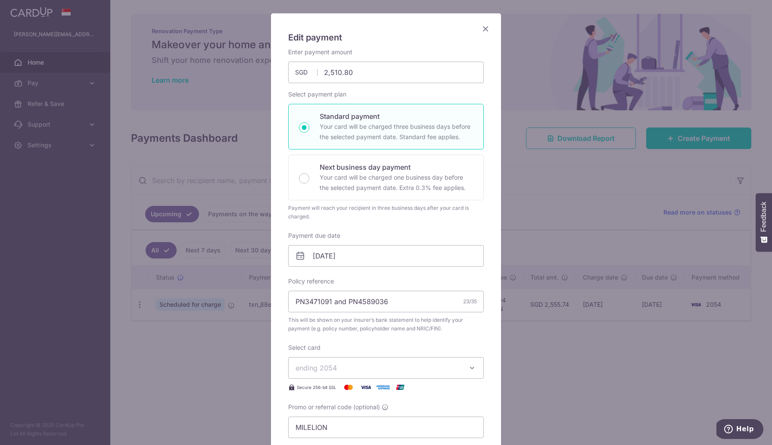
click at [534, 344] on div "Edit payment By clicking apply, you will make changes to all payments to Pruden…" at bounding box center [386, 222] width 772 height 445
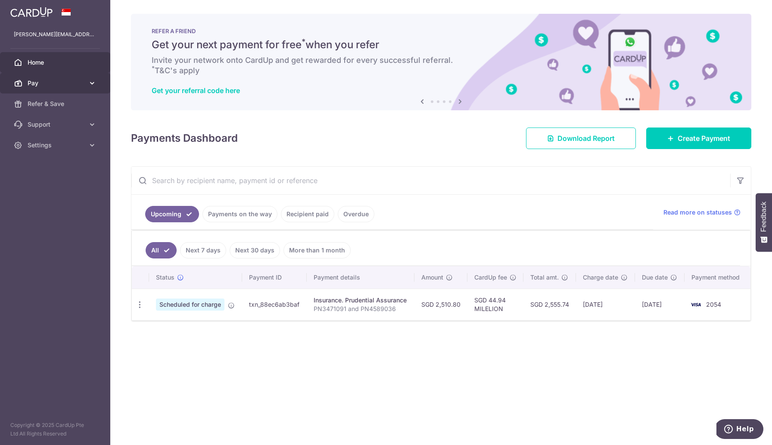
click at [92, 83] on icon at bounding box center [92, 83] width 9 height 9
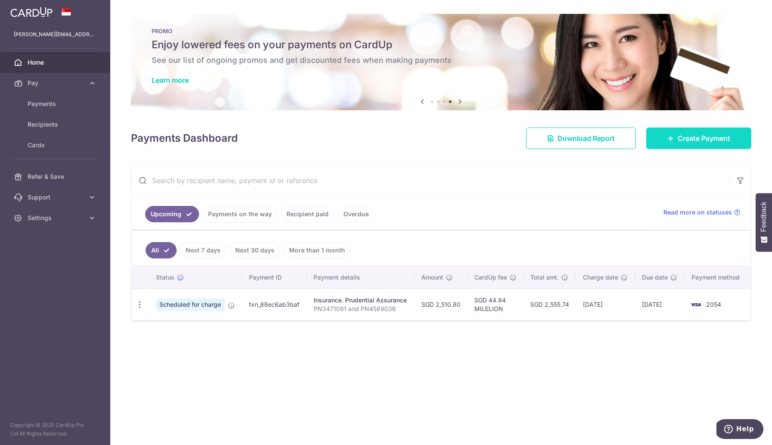
click at [695, 135] on span "Create Payment" at bounding box center [704, 138] width 53 height 10
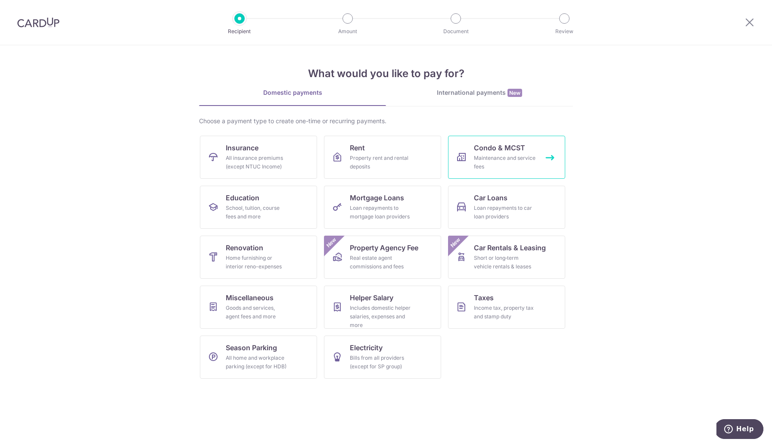
click at [484, 157] on div "Maintenance and service fees" at bounding box center [505, 162] width 62 height 17
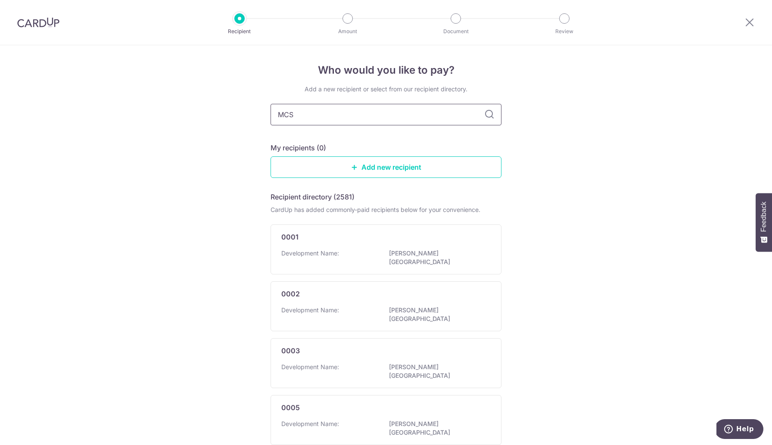
type input "MCSR"
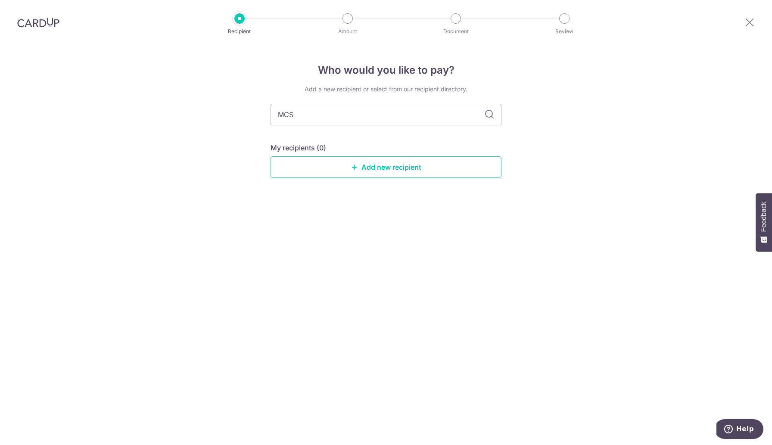
type input "MCST"
type input "MCST 2318"
click at [488, 118] on icon at bounding box center [489, 114] width 10 height 10
click at [489, 116] on icon at bounding box center [489, 114] width 10 height 10
click at [489, 115] on icon at bounding box center [489, 114] width 10 height 10
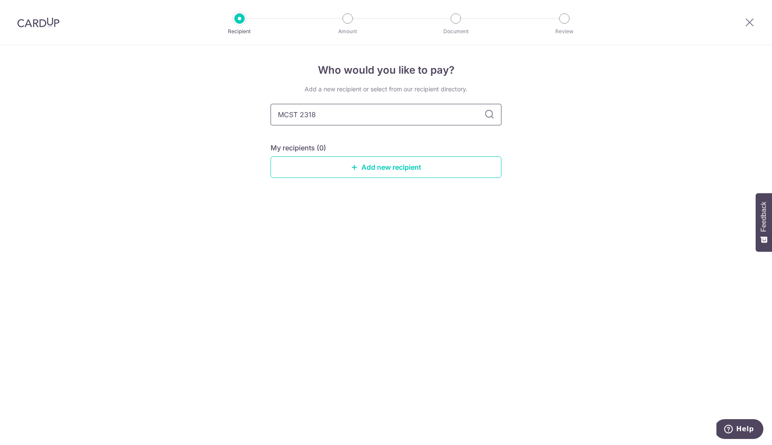
click at [326, 117] on input "MCST 2318" at bounding box center [386, 115] width 231 height 22
type input "MCST"
type input "M"
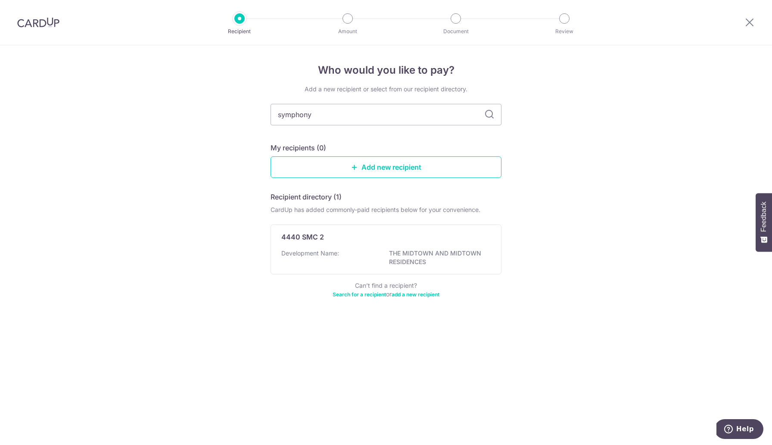
type input "symphony"
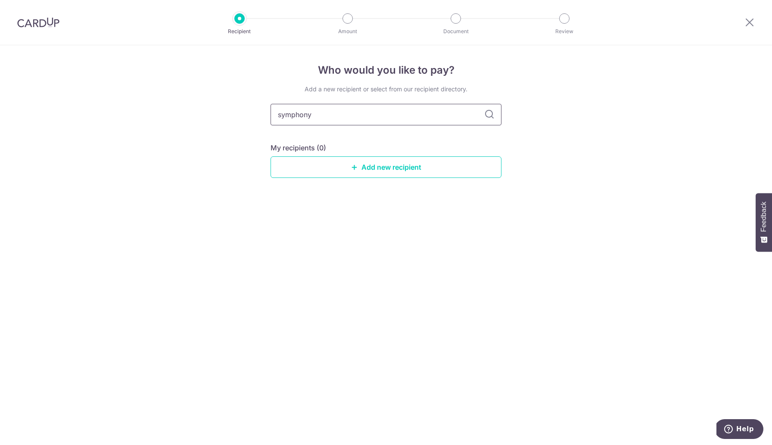
click at [314, 116] on input "symphony" at bounding box center [386, 115] width 231 height 22
type input "MGT"
type input "MGT Cor"
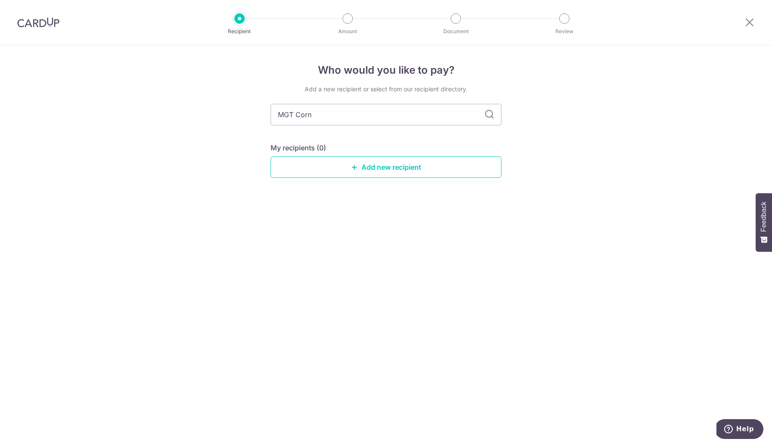
type input "MGT Corn"
type input "MGT Cor"
type input "MGT"
type input "MC"
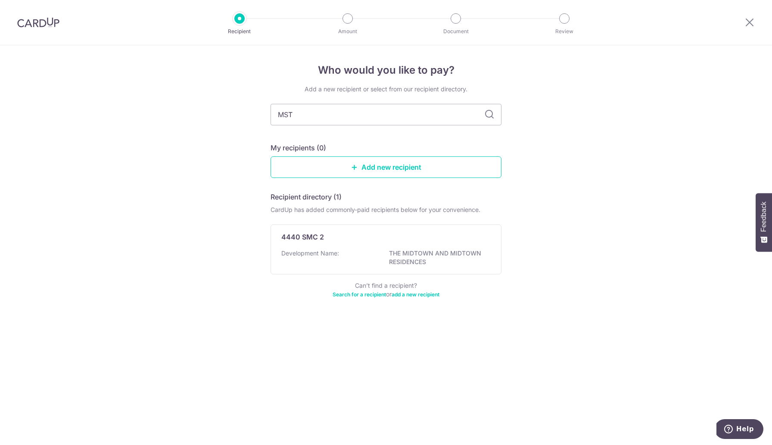
type input "MST"
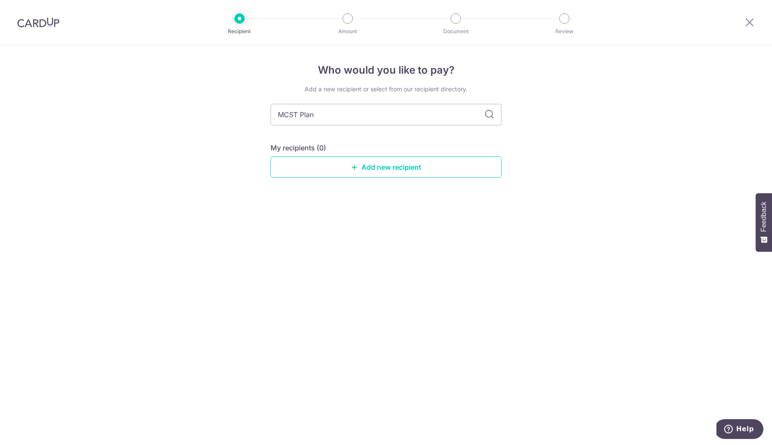
type input "MCST Plan"
type input "MCST Plan No."
type input "MCST Plan No.2318"
click at [363, 166] on link "Add new recipient" at bounding box center [386, 167] width 231 height 22
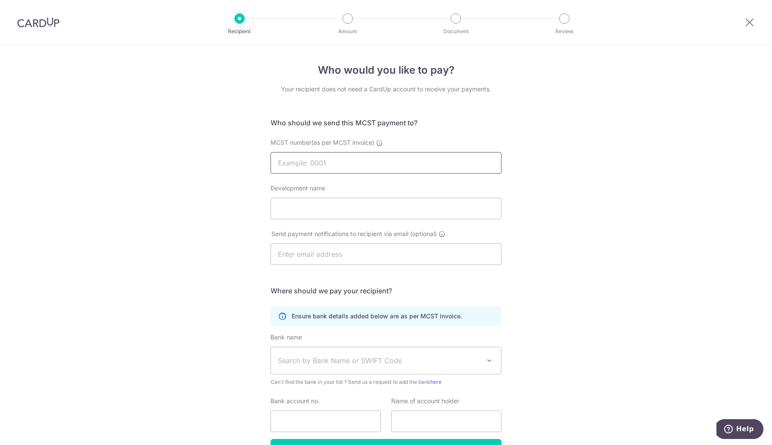
click at [335, 165] on input "MCST number(as per MCST invoice)" at bounding box center [386, 163] width 231 height 22
type input "2318"
click at [337, 210] on input "Development name" at bounding box center [386, 209] width 231 height 22
type input "Symphony Heights"
click at [343, 258] on input "text" at bounding box center [386, 255] width 231 height 22
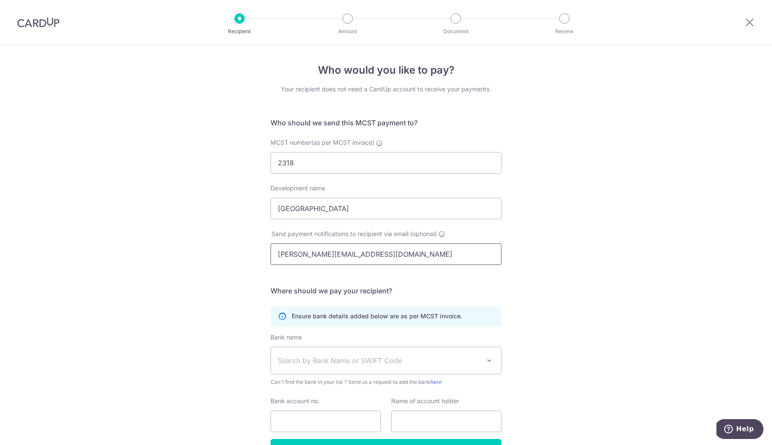
click at [327, 252] on input "raymond.lk.tan@gmail.com" at bounding box center [386, 255] width 231 height 22
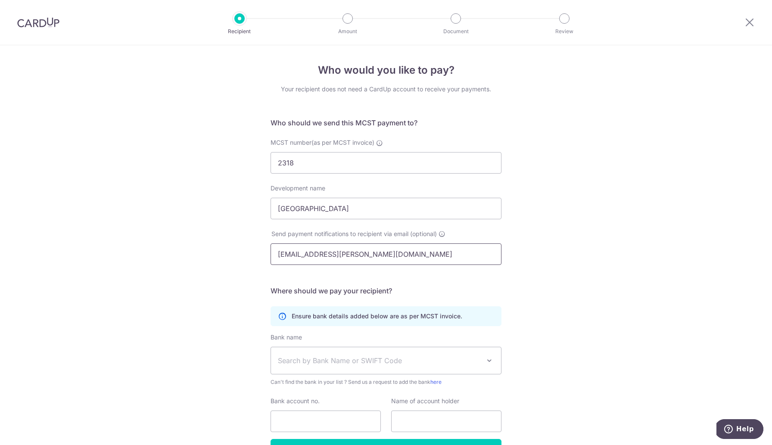
type input "meemee.wong@stature.com.sg"
click at [333, 362] on span "Search by Bank Name or SWIFT Code" at bounding box center [379, 361] width 203 height 10
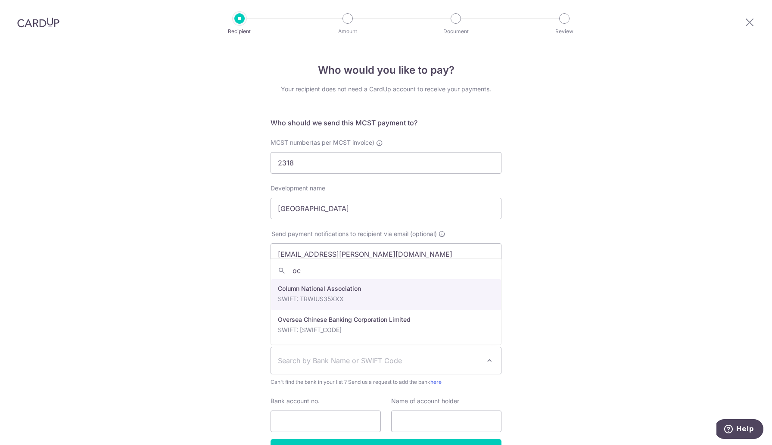
type input "ocb"
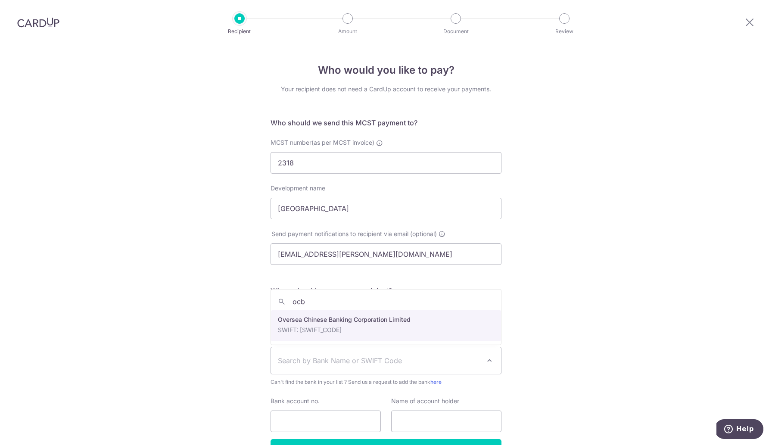
select select "12"
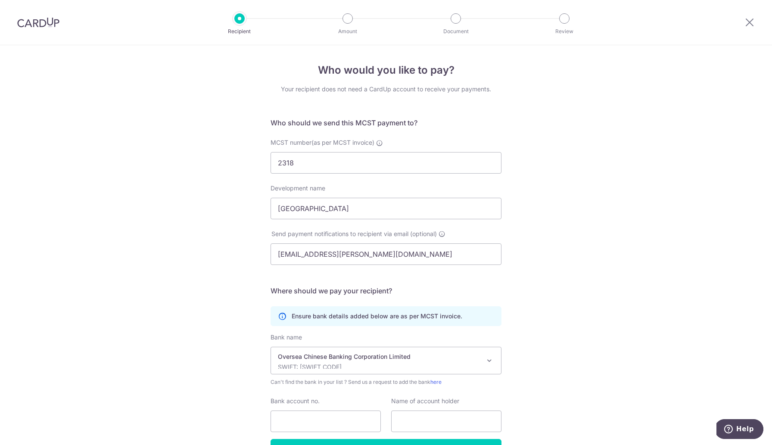
scroll to position [20, 0]
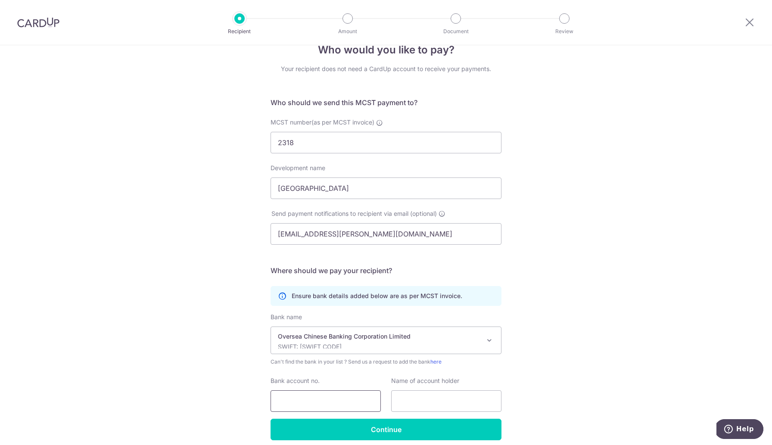
click at [317, 399] on input "Bank account no." at bounding box center [326, 401] width 110 height 22
type input "68634675001"
click at [418, 403] on input "text" at bounding box center [446, 401] width 110 height 22
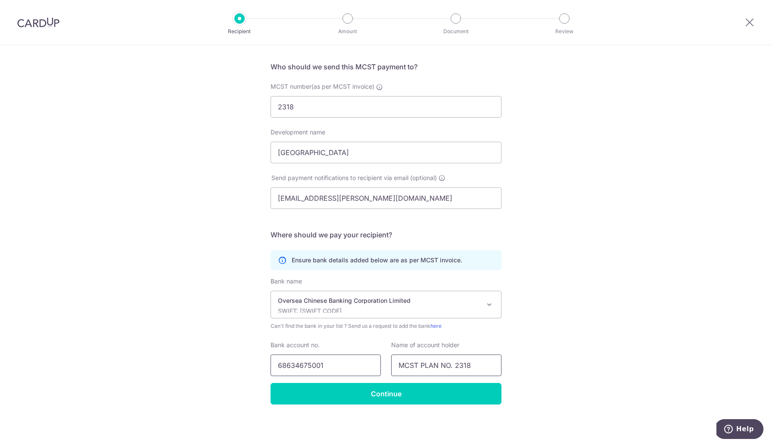
type input "MCST PLAN NO. 2318"
click at [316, 367] on input "68634675001" at bounding box center [326, 366] width 110 height 22
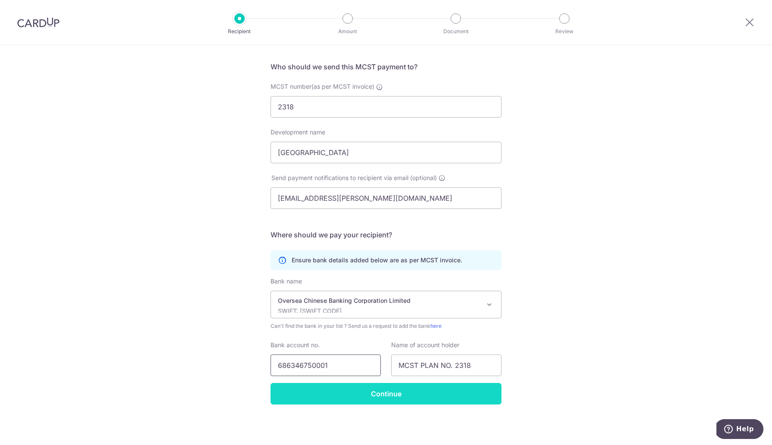
type input "686346750001"
click at [373, 394] on input "Continue" at bounding box center [386, 394] width 231 height 22
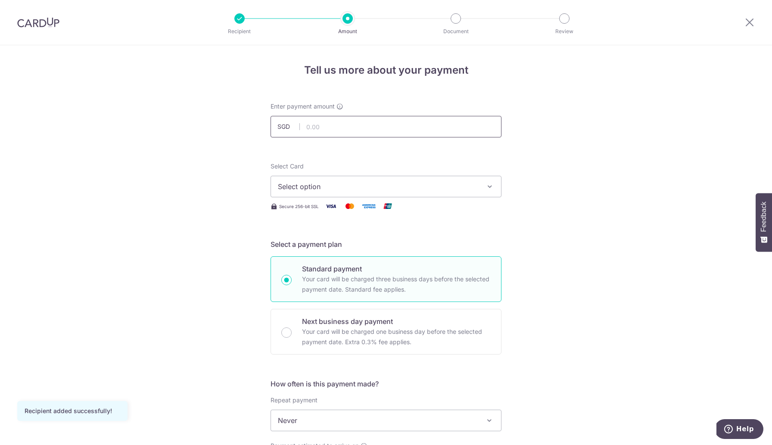
click at [336, 130] on input "text" at bounding box center [386, 127] width 231 height 22
type input "1"
click at [322, 189] on span "Select option" at bounding box center [378, 186] width 201 height 10
type input "1,268.76"
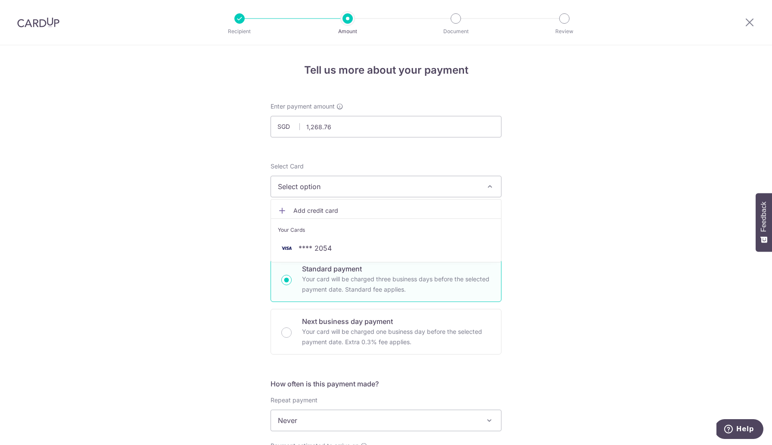
click at [327, 206] on span "Add credit card" at bounding box center [394, 210] width 201 height 9
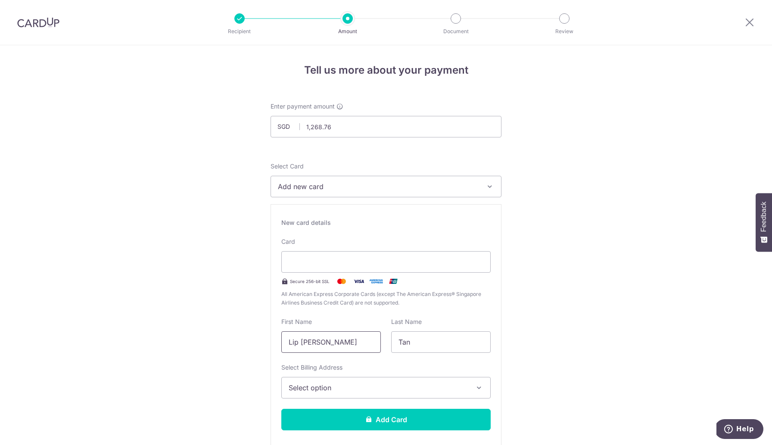
click at [314, 343] on input "Lip [PERSON_NAME]" at bounding box center [331, 342] width 100 height 22
type input "Raymond"
click at [361, 389] on span "Select option" at bounding box center [378, 388] width 179 height 10
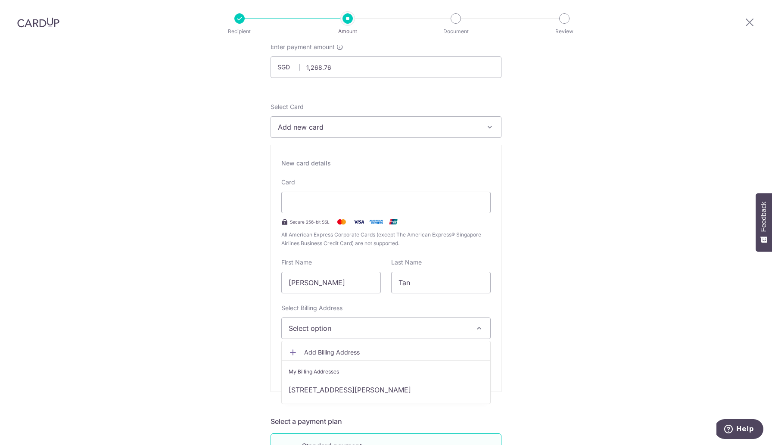
scroll to position [60, 0]
click at [326, 390] on link "[STREET_ADDRESS][PERSON_NAME]" at bounding box center [386, 389] width 209 height 21
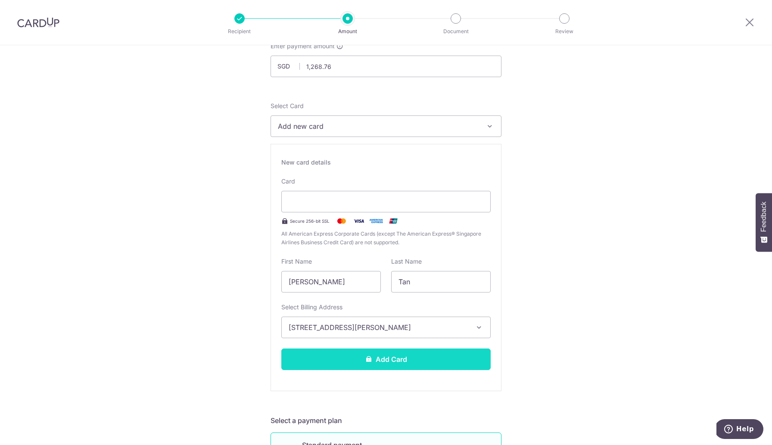
click at [379, 362] on button "Add Card" at bounding box center [385, 360] width 209 height 22
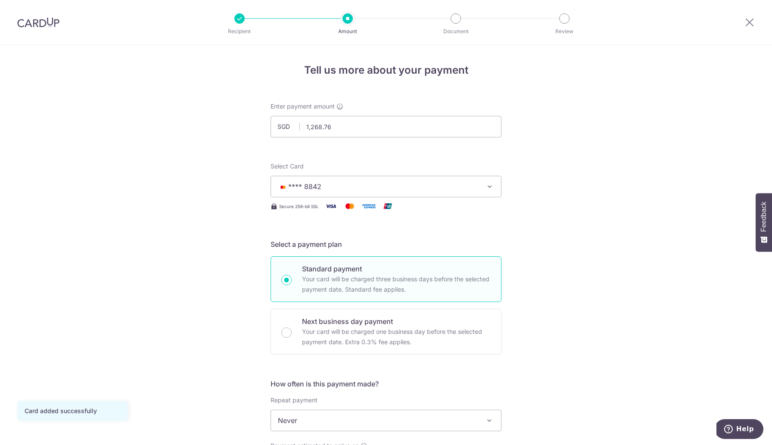
click at [402, 185] on span "**** 8842" at bounding box center [378, 186] width 201 height 10
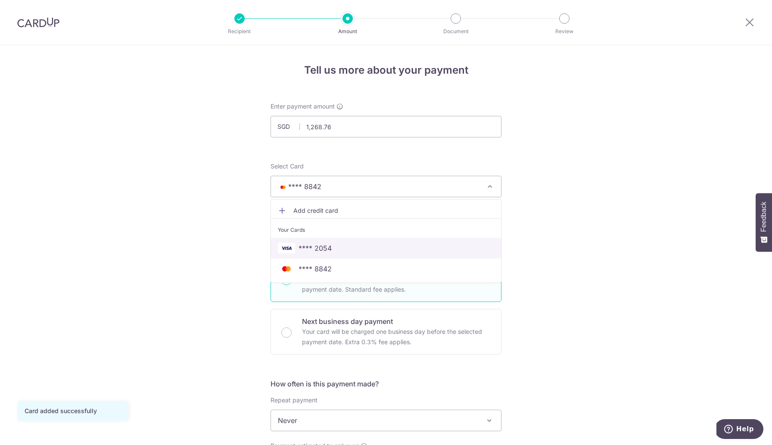
click at [339, 249] on span "**** 2054" at bounding box center [386, 248] width 216 height 10
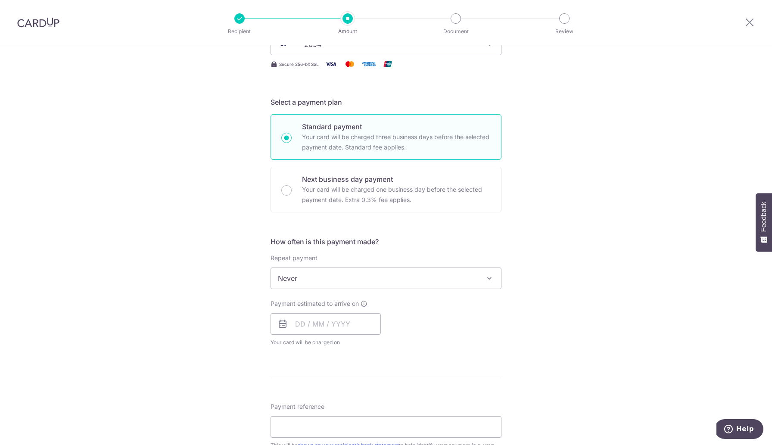
scroll to position [157, 0]
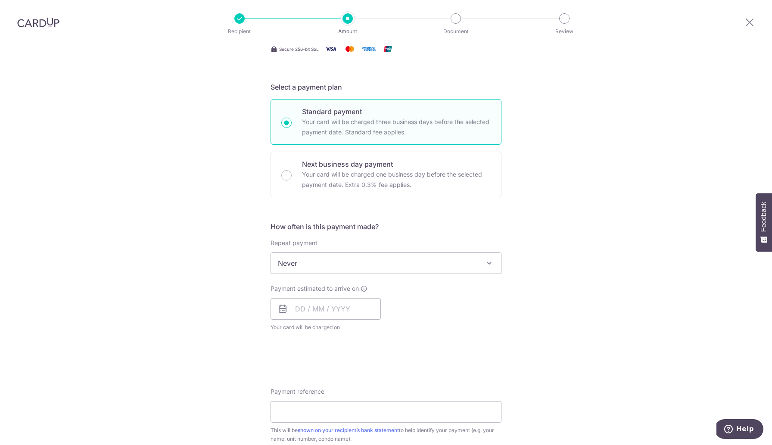
click at [341, 262] on span "Never" at bounding box center [386, 263] width 230 height 21
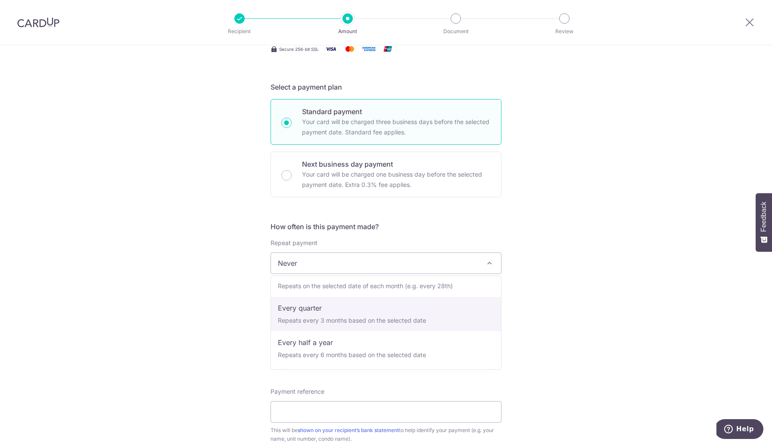
select select "4"
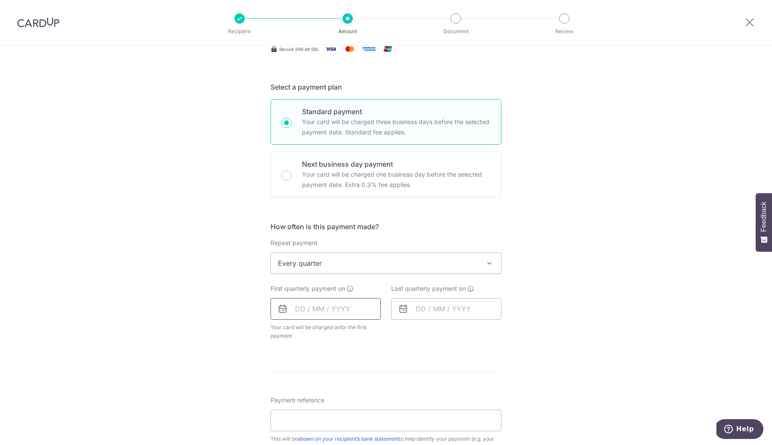
click at [330, 312] on input "text" at bounding box center [326, 309] width 110 height 22
click at [394, 331] on link "Next" at bounding box center [392, 332] width 10 height 10
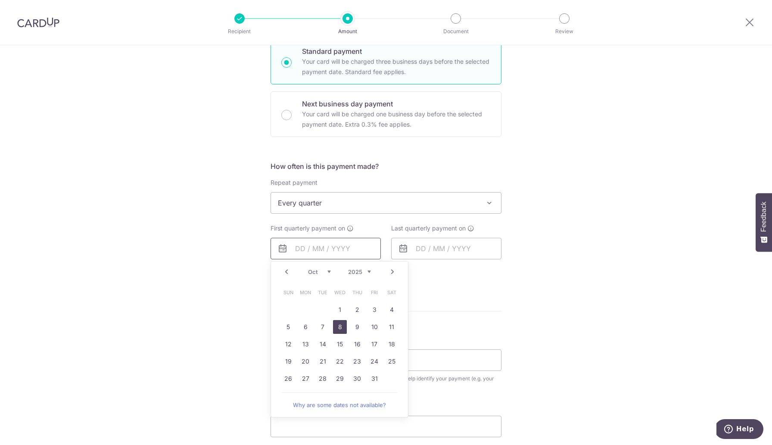
scroll to position [219, 0]
click at [343, 347] on link "15" at bounding box center [340, 343] width 14 height 14
type input "[DATE]"
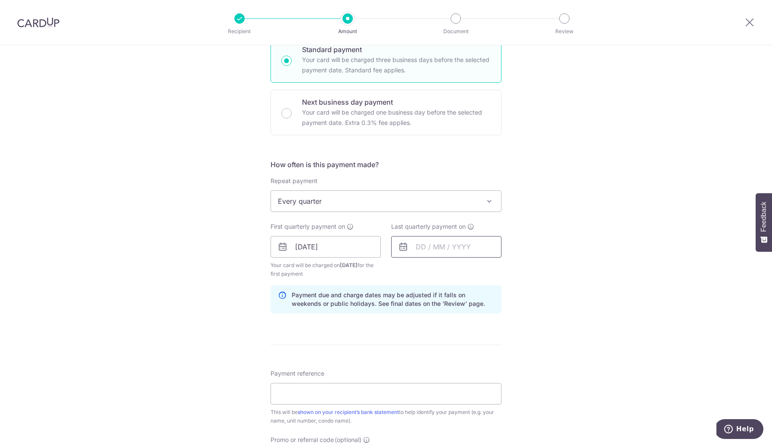
click at [431, 250] on input "text" at bounding box center [446, 247] width 110 height 22
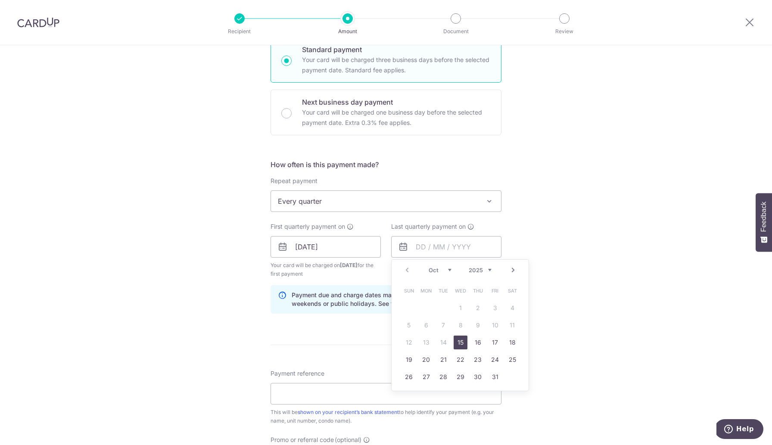
click at [489, 269] on select "2025 2026 2027 2028 2029 2030 2031 2032 2033 2034 2035" at bounding box center [480, 270] width 23 height 7
click at [478, 342] on link "15" at bounding box center [478, 343] width 14 height 14
type input "15/10/2026"
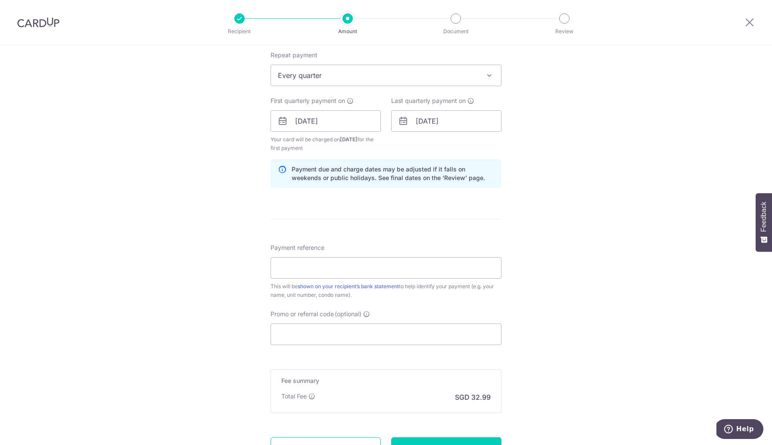
scroll to position [351, 0]
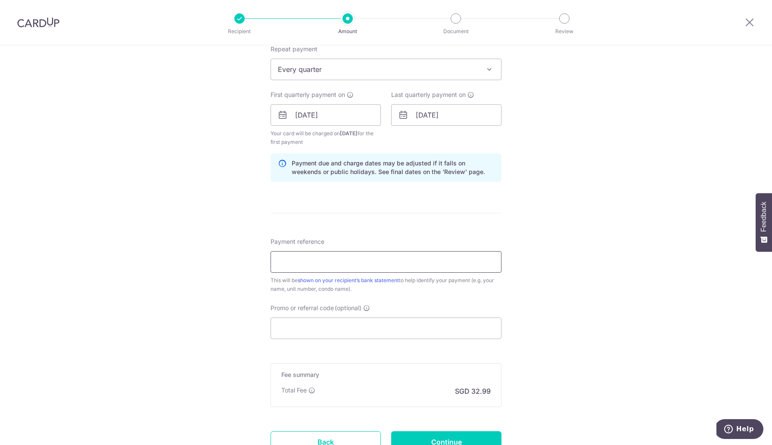
click at [325, 266] on input "Payment reference" at bounding box center [386, 262] width 231 height 22
type input "033-07-06"
click at [288, 326] on input "Promo or referral code (optional)" at bounding box center [386, 329] width 231 height 22
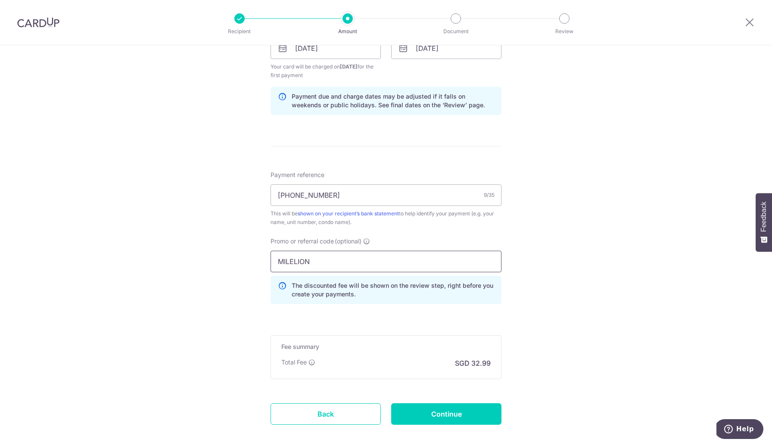
scroll to position [445, 0]
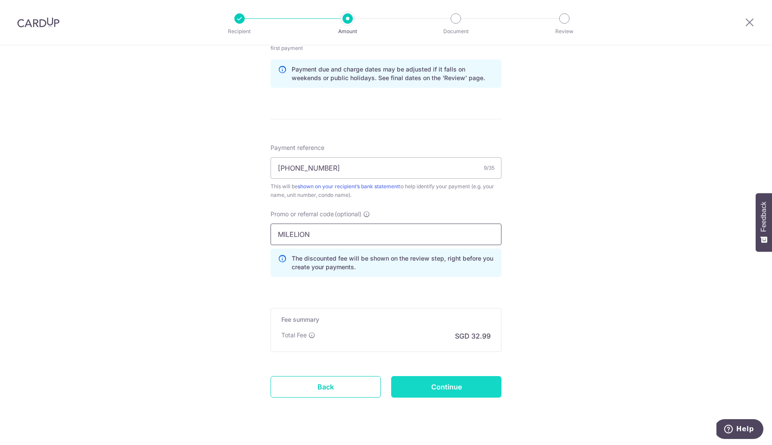
type input "MILELION"
click at [430, 383] on input "Continue" at bounding box center [446, 387] width 110 height 22
type input "Create Schedule"
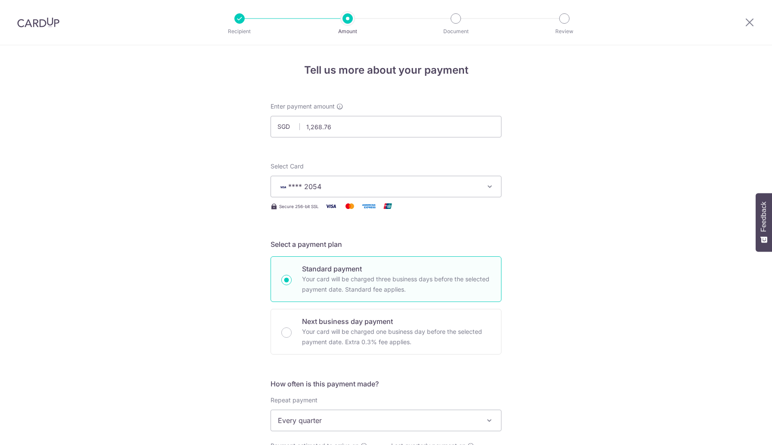
scroll to position [431, 0]
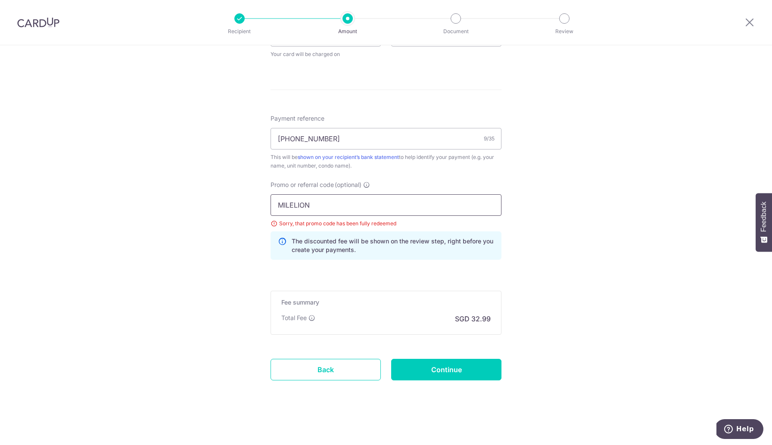
click at [299, 202] on input "MILELION" at bounding box center [386, 205] width 231 height 22
type input "MCTAX25"
click at [433, 365] on input "Continue" at bounding box center [446, 370] width 110 height 22
type input "Update Schedule"
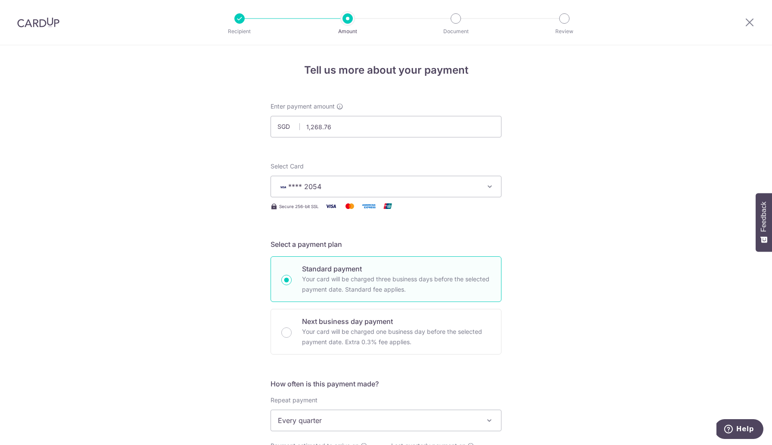
scroll to position [431, 0]
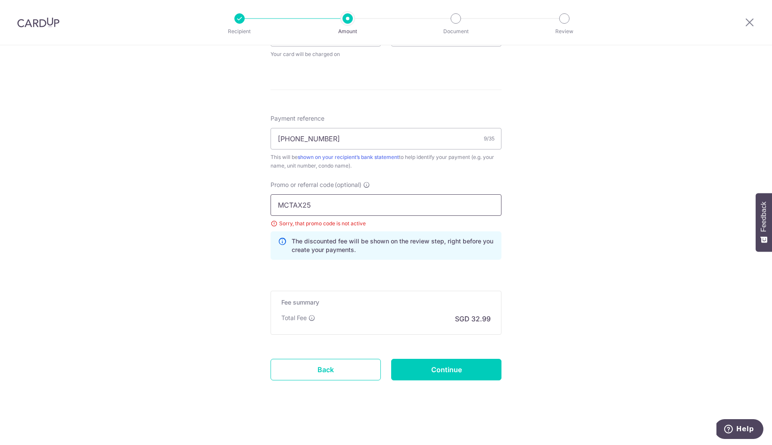
click at [329, 206] on input "MCTAX25" at bounding box center [386, 205] width 231 height 22
type input "MCTAX25N"
click at [435, 371] on input "Continue" at bounding box center [446, 370] width 110 height 22
type input "Update Schedule"
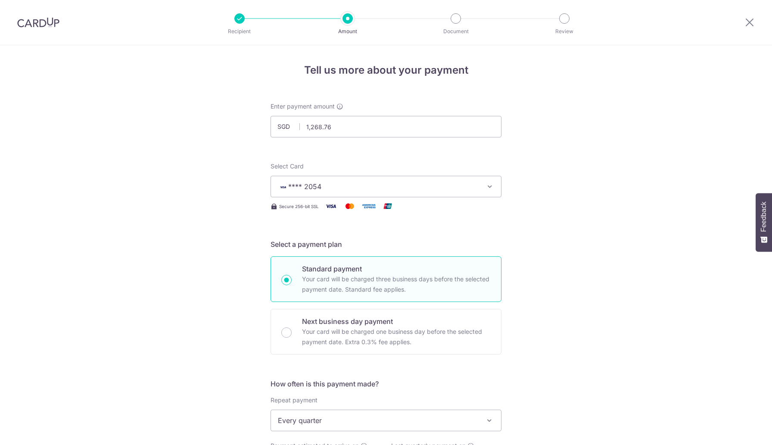
scroll to position [431, 0]
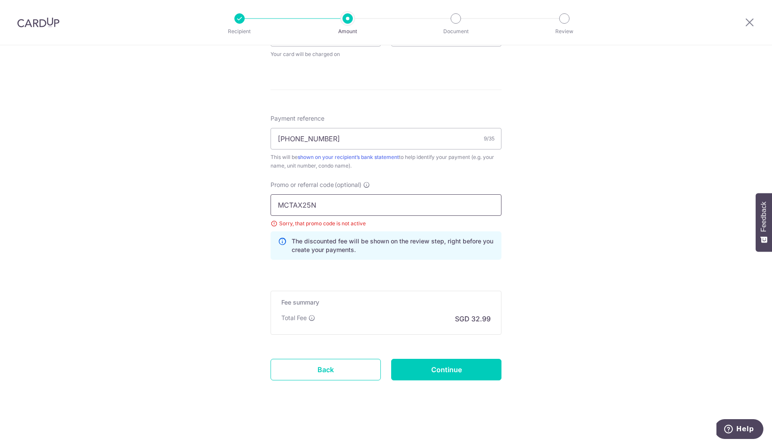
click at [321, 209] on input "MCTAX25N" at bounding box center [386, 205] width 231 height 22
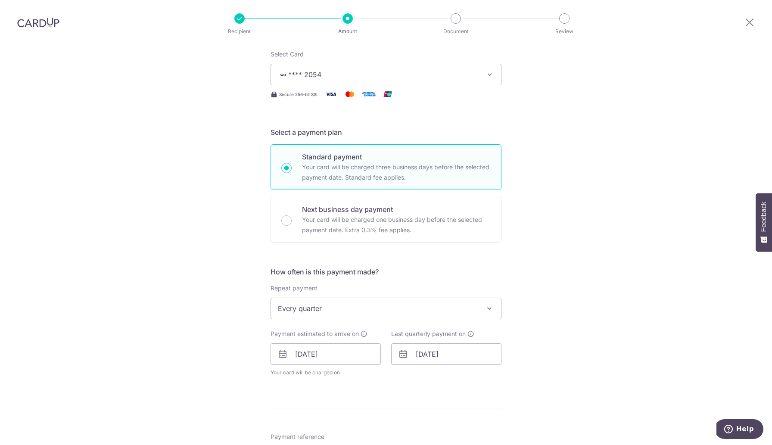
scroll to position [23, 0]
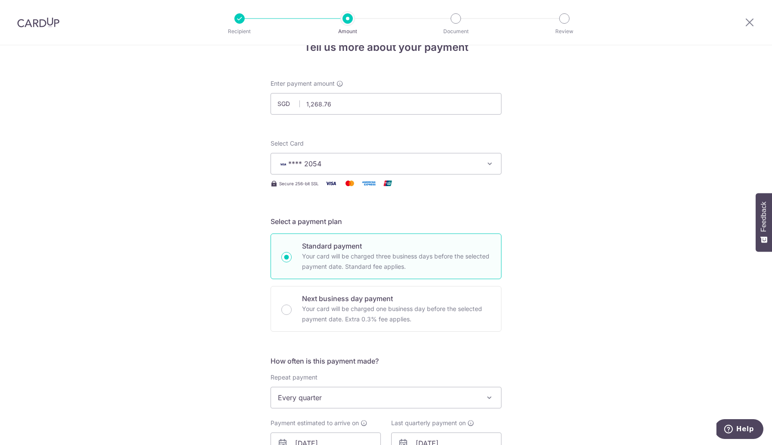
type input "REC185"
click at [362, 166] on span "**** 2054" at bounding box center [378, 164] width 201 height 10
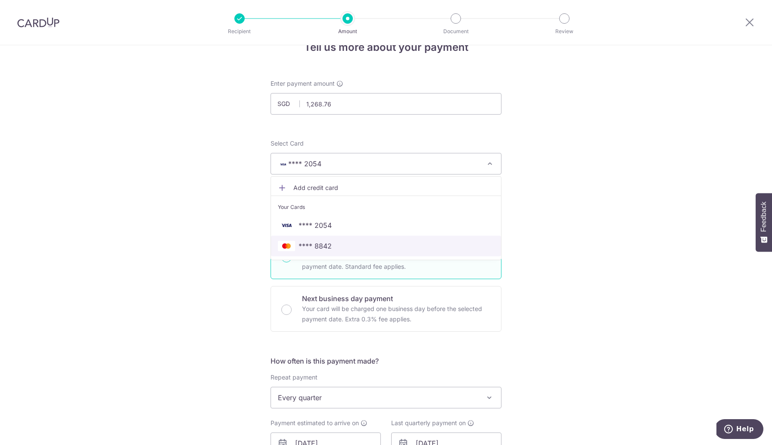
click at [331, 248] on span "**** 8842" at bounding box center [386, 246] width 216 height 10
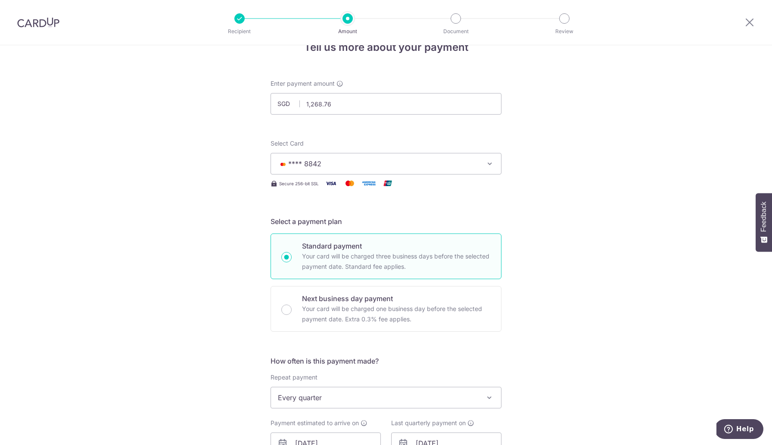
click at [323, 165] on span "**** 8842" at bounding box center [378, 164] width 201 height 10
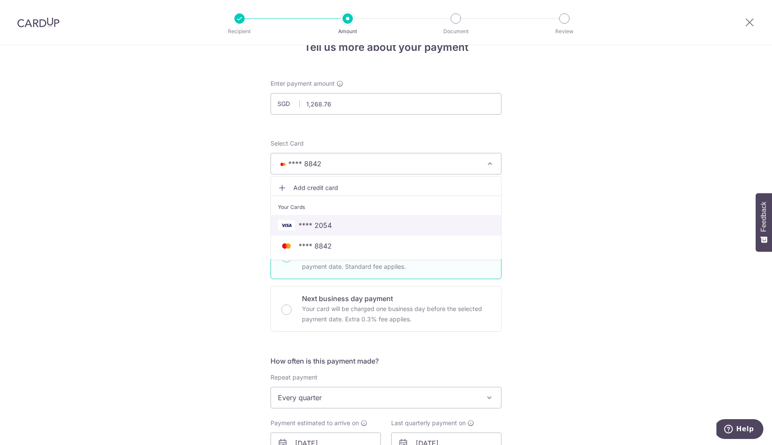
click at [317, 221] on span "**** 2054" at bounding box center [315, 225] width 33 height 10
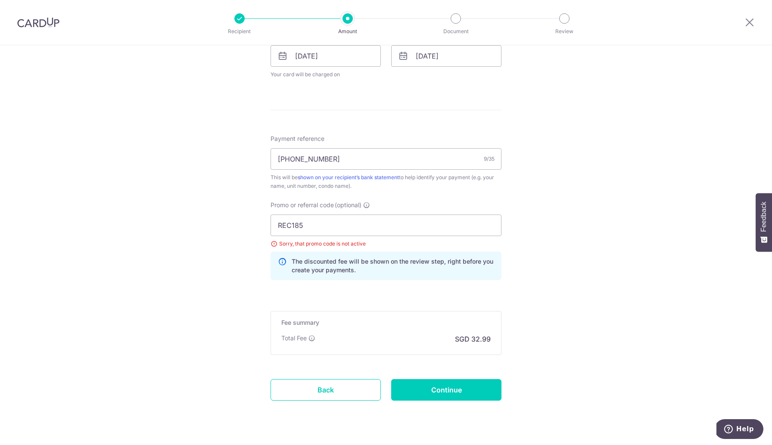
scroll to position [416, 0]
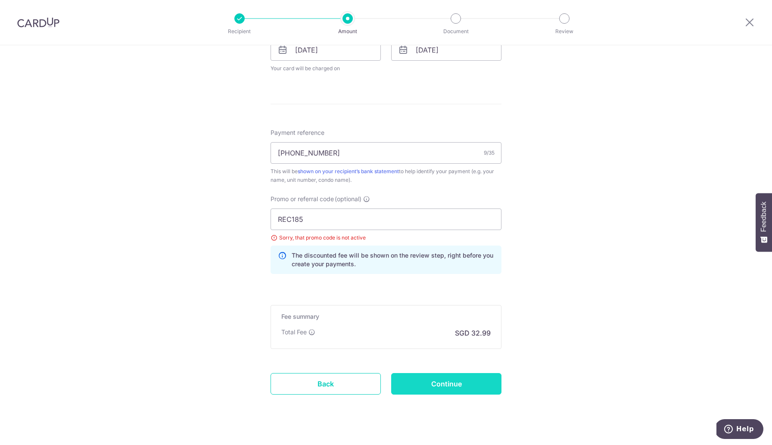
click at [445, 385] on input "Continue" at bounding box center [446, 384] width 110 height 22
type input "Update Schedule"
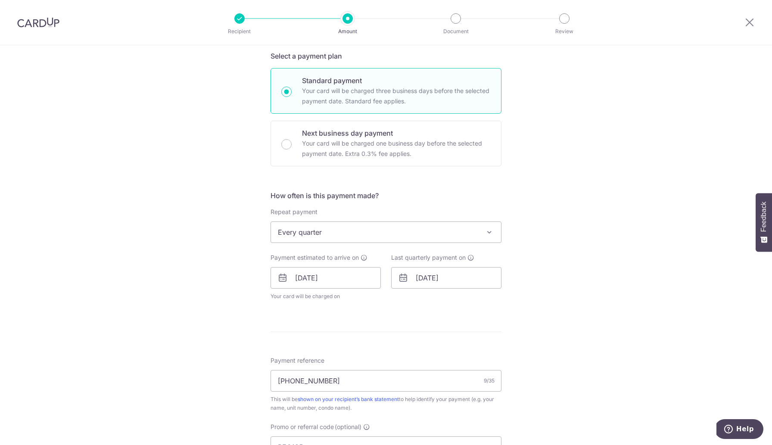
scroll to position [222, 0]
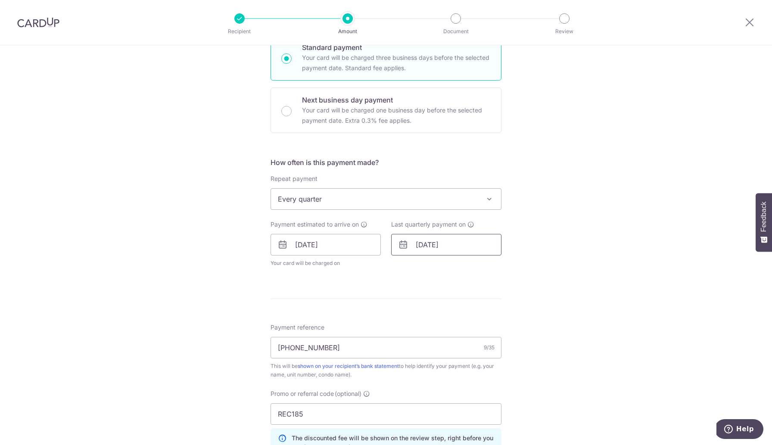
click at [434, 243] on input "15/10/2026" at bounding box center [446, 245] width 110 height 22
click at [409, 269] on link "Prev" at bounding box center [407, 268] width 10 height 10
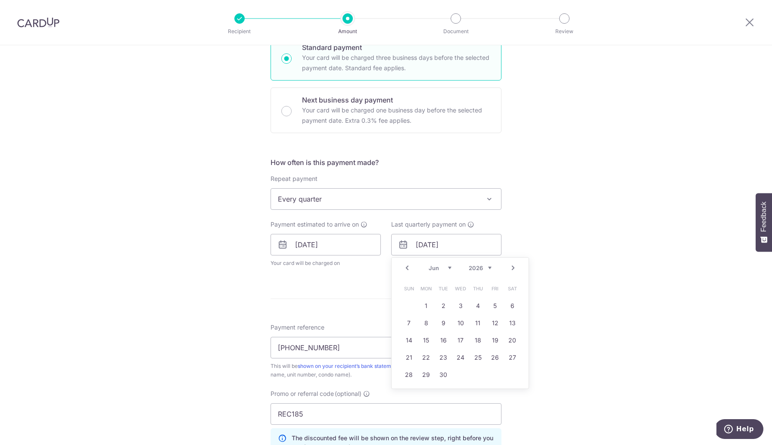
click at [409, 269] on link "Prev" at bounding box center [407, 268] width 10 height 10
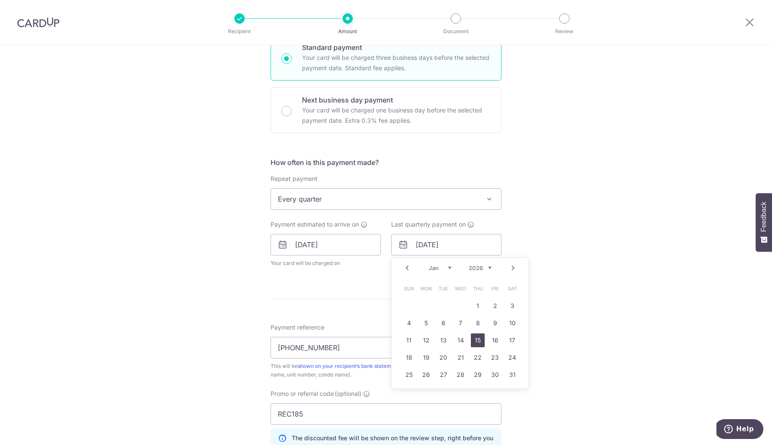
click at [475, 340] on link "15" at bounding box center [478, 341] width 14 height 14
type input "[DATE]"
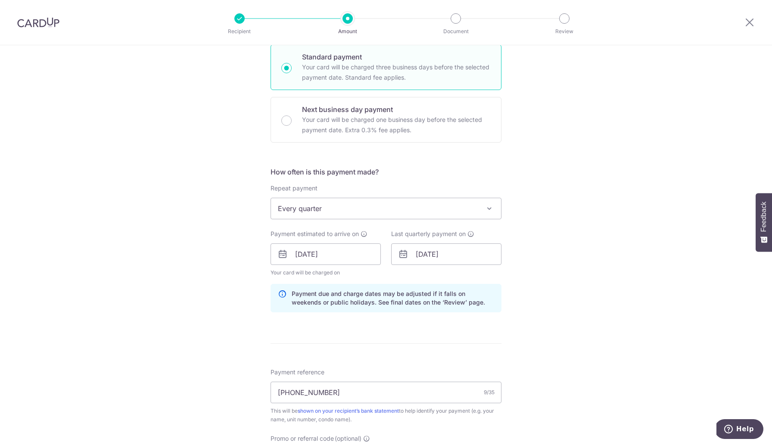
scroll to position [454, 0]
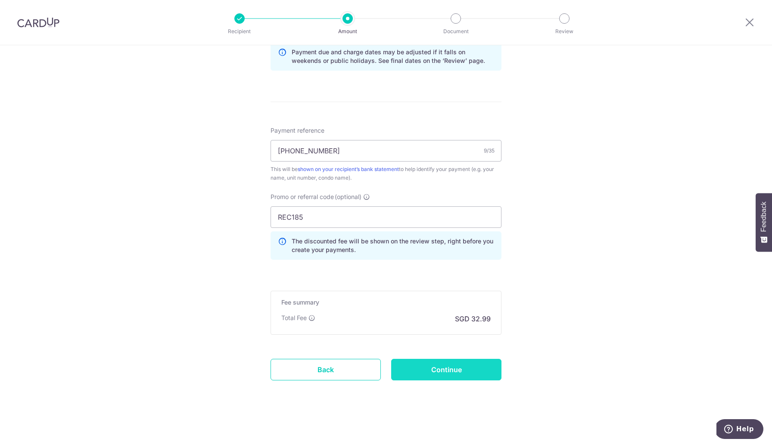
click at [431, 369] on input "Continue" at bounding box center [446, 370] width 110 height 22
type input "Update Schedule"
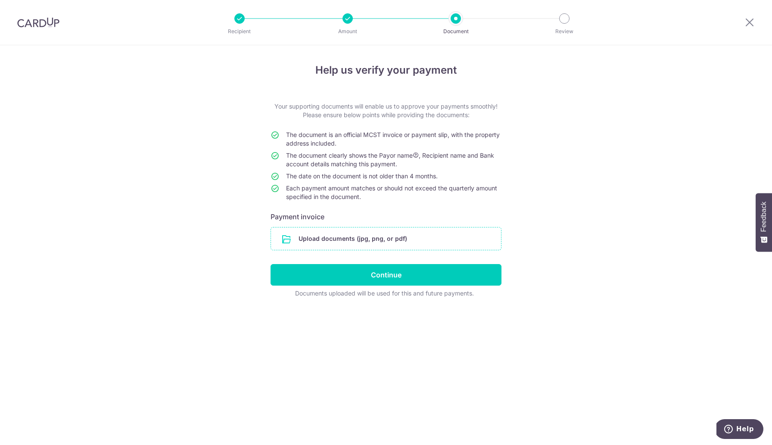
click at [347, 241] on input "file" at bounding box center [386, 239] width 230 height 22
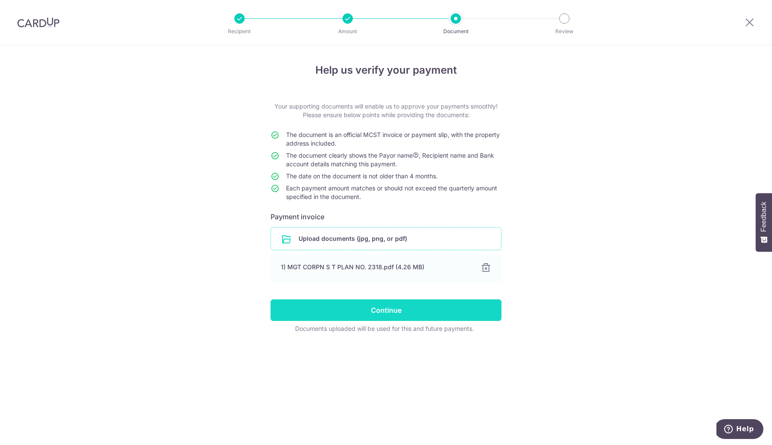
click at [381, 311] on input "Continue" at bounding box center [386, 311] width 231 height 22
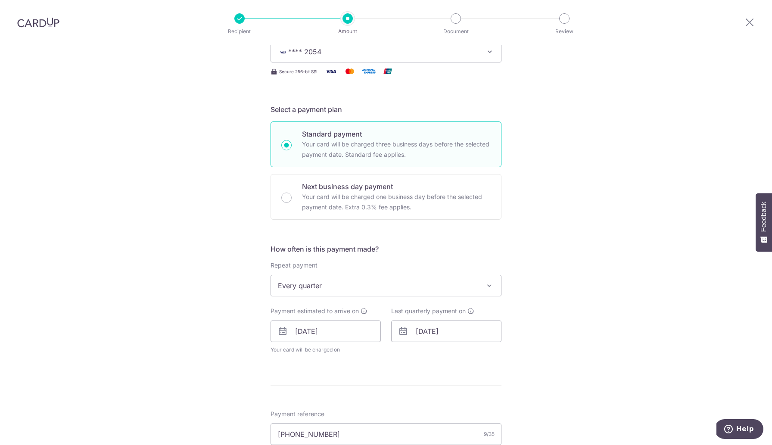
scroll to position [197, 0]
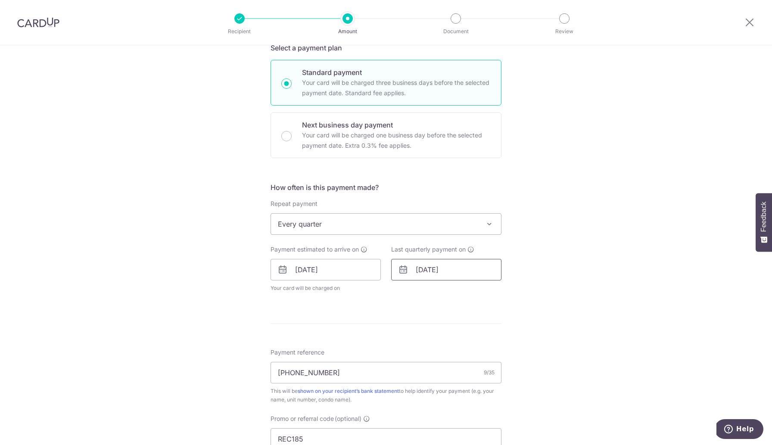
click at [447, 276] on input "15/01/2026" at bounding box center [446, 270] width 110 height 22
click at [513, 291] on link "Next" at bounding box center [513, 293] width 10 height 10
click at [477, 333] on link "2" at bounding box center [478, 331] width 14 height 14
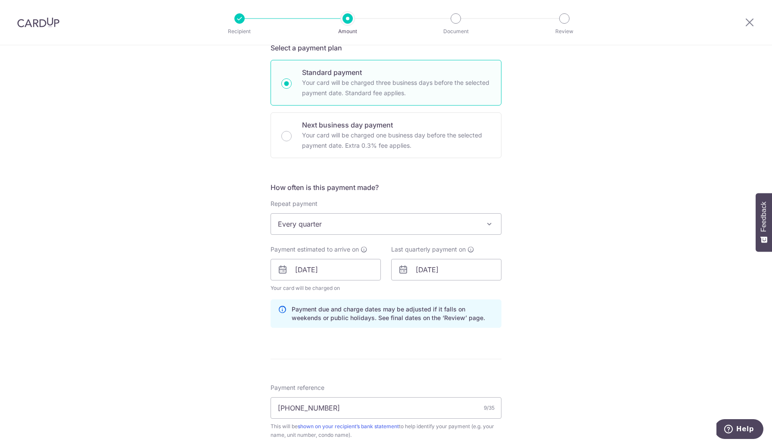
scroll to position [197, 0]
click at [465, 272] on input "02/04/2026" at bounding box center [446, 270] width 110 height 22
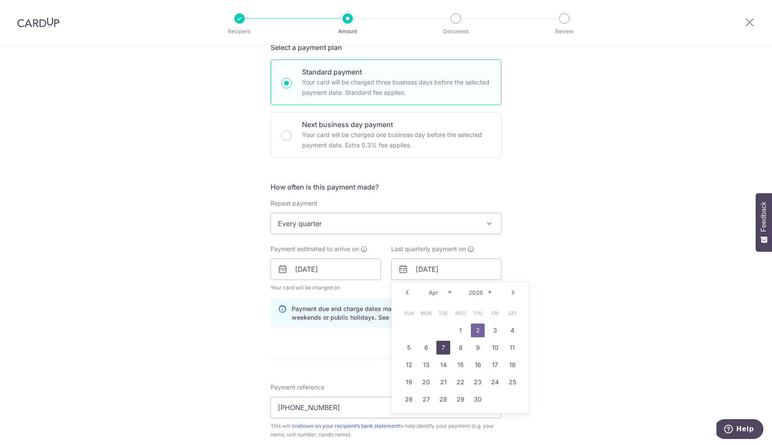
click at [444, 350] on link "7" at bounding box center [444, 348] width 14 height 14
type input "07/04/2026"
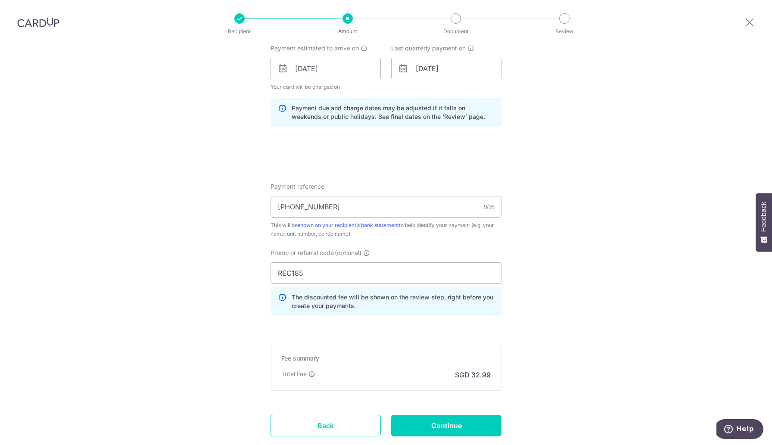
scroll to position [454, 0]
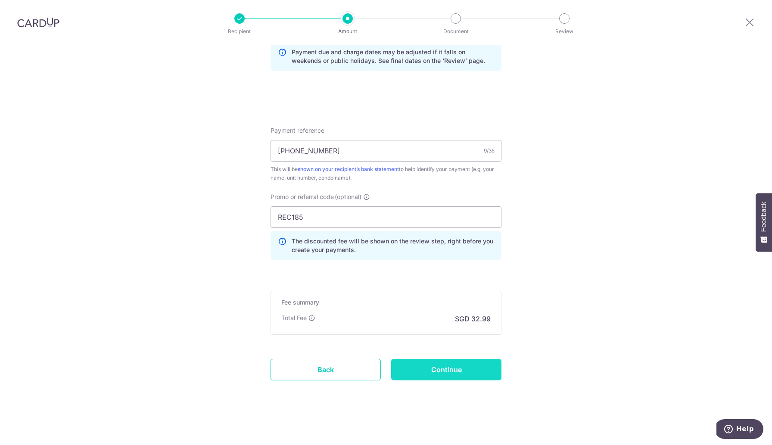
click at [455, 369] on input "Continue" at bounding box center [446, 370] width 110 height 22
type input "Update Schedule"
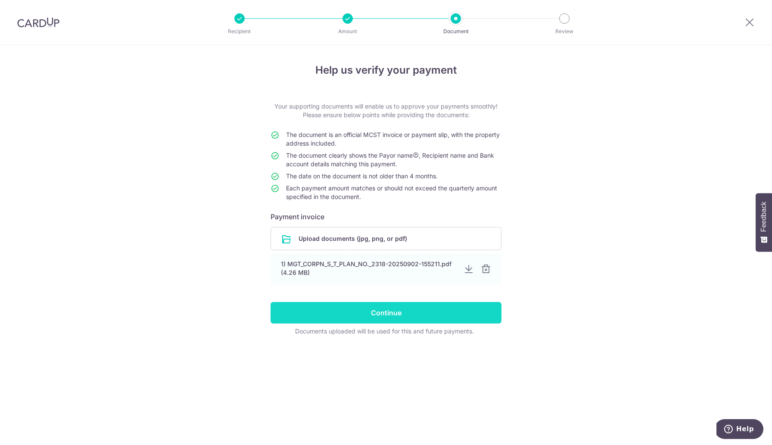
click at [402, 318] on input "Continue" at bounding box center [386, 313] width 231 height 22
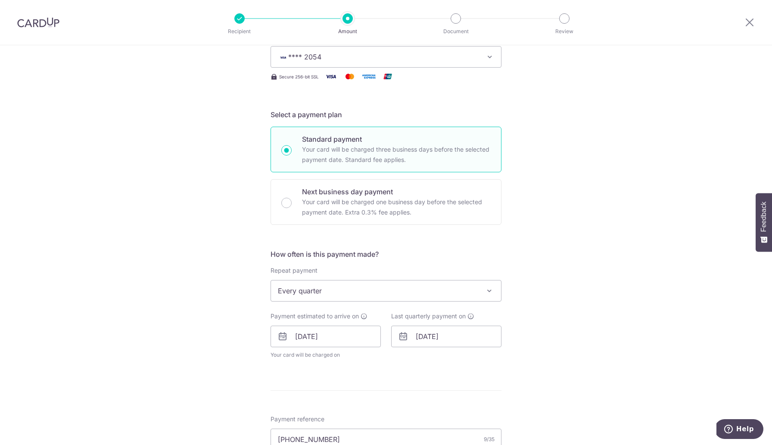
scroll to position [208, 0]
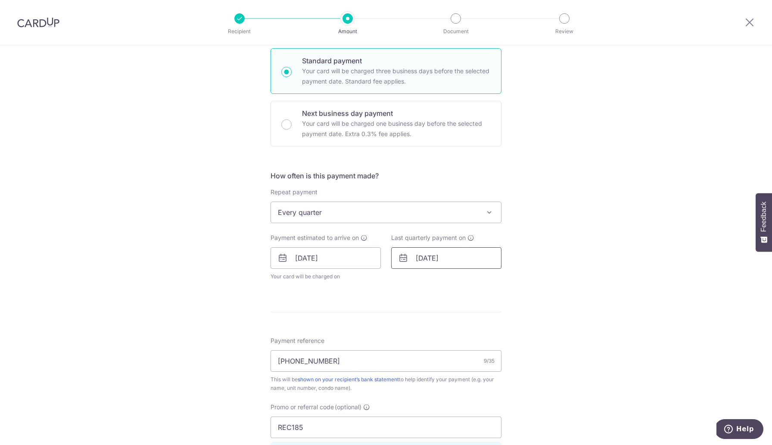
click at [437, 266] on input "07/04/2026" at bounding box center [446, 258] width 110 height 22
click at [405, 282] on link "Prev" at bounding box center [407, 281] width 10 height 10
click at [459, 350] on link "14" at bounding box center [461, 354] width 14 height 14
type input "14/01/2026"
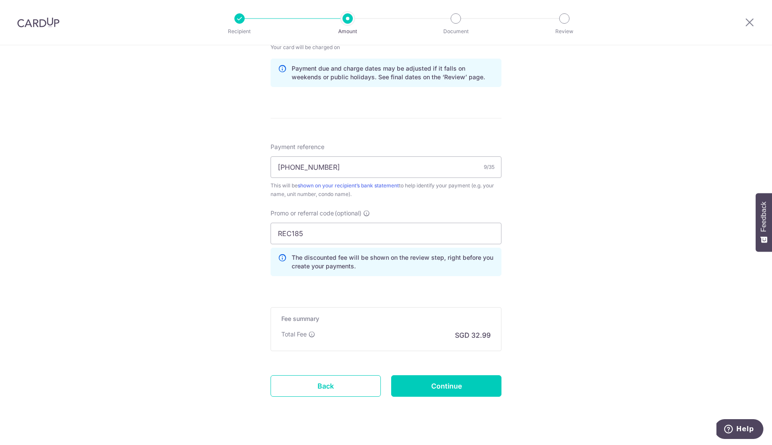
scroll to position [454, 0]
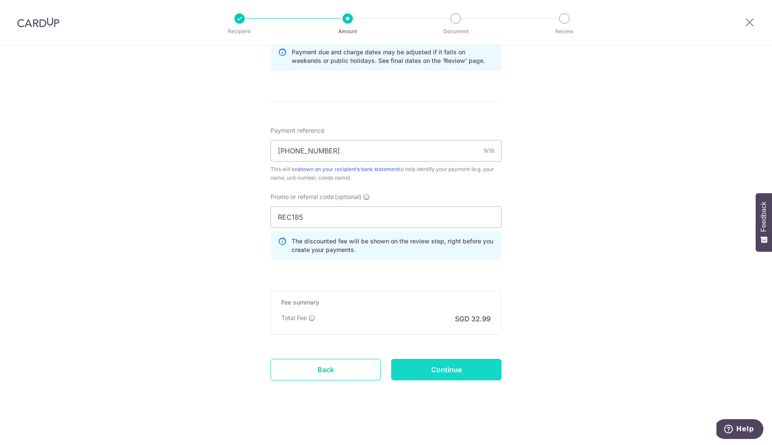
click at [441, 370] on input "Continue" at bounding box center [446, 370] width 110 height 22
type input "Update Schedule"
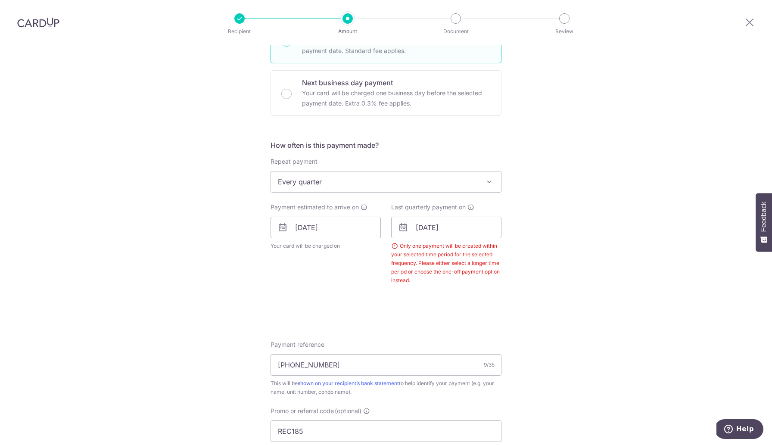
scroll to position [241, 0]
click at [440, 229] on input "[DATE]" at bounding box center [446, 226] width 110 height 22
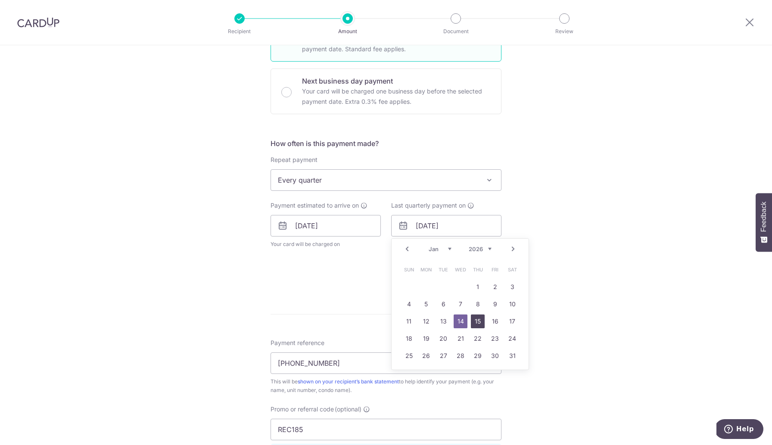
click at [476, 321] on link "15" at bounding box center [478, 322] width 14 height 14
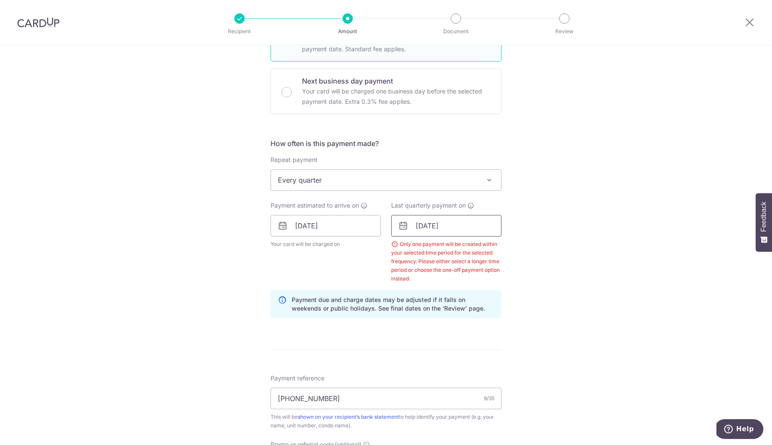
click at [445, 226] on input "15/01/2026" at bounding box center [446, 226] width 110 height 22
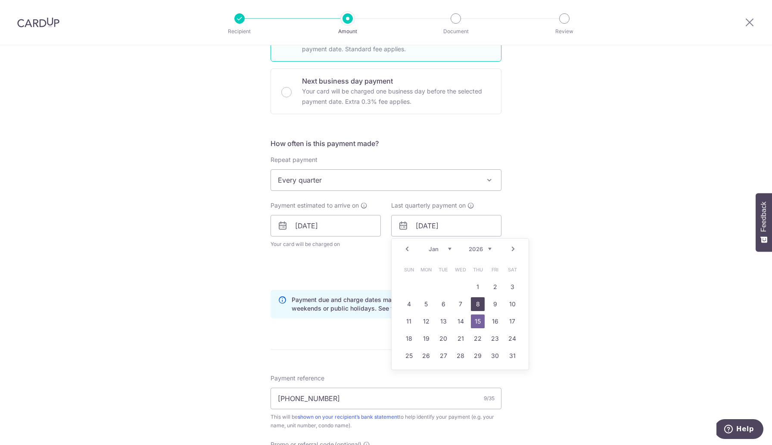
click at [479, 307] on link "8" at bounding box center [478, 304] width 14 height 14
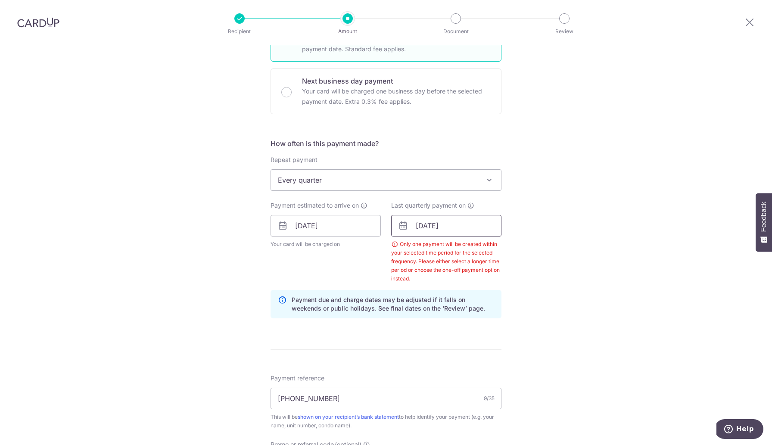
click at [458, 229] on input "08/01/2026" at bounding box center [446, 226] width 110 height 22
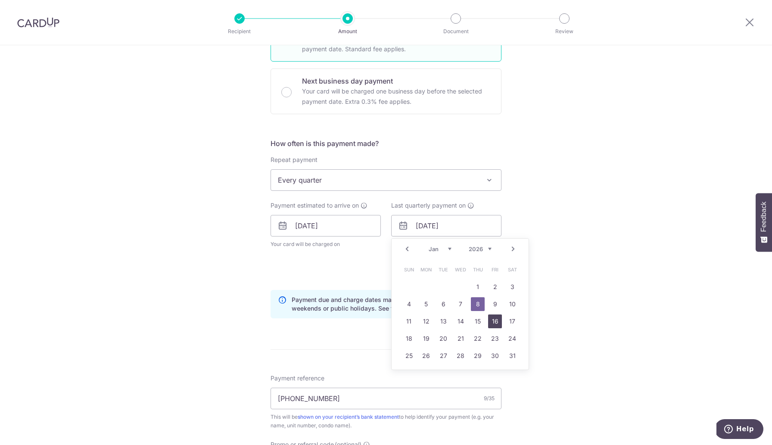
click at [490, 322] on link "16" at bounding box center [495, 322] width 14 height 14
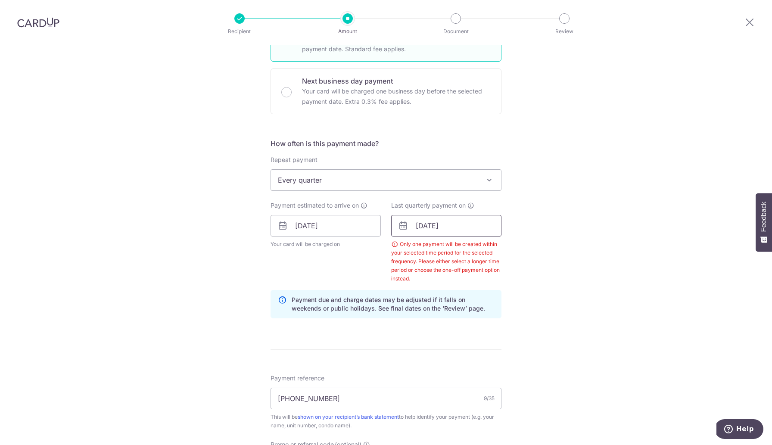
click at [433, 223] on input "16/01/2026" at bounding box center [446, 226] width 110 height 22
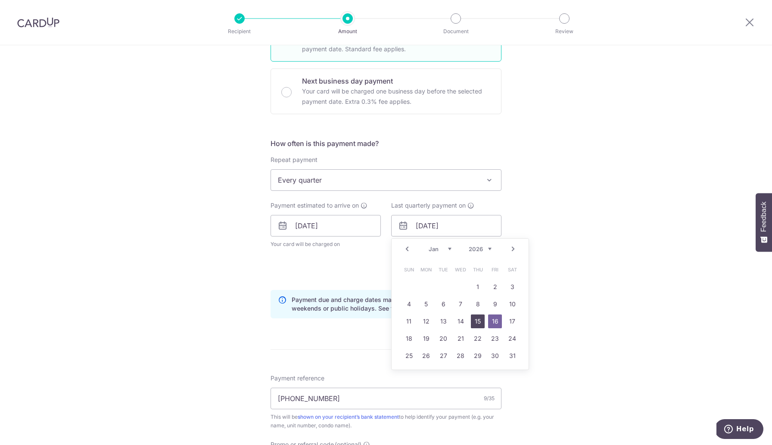
click at [480, 326] on link "15" at bounding box center [478, 322] width 14 height 14
type input "15/01/2026"
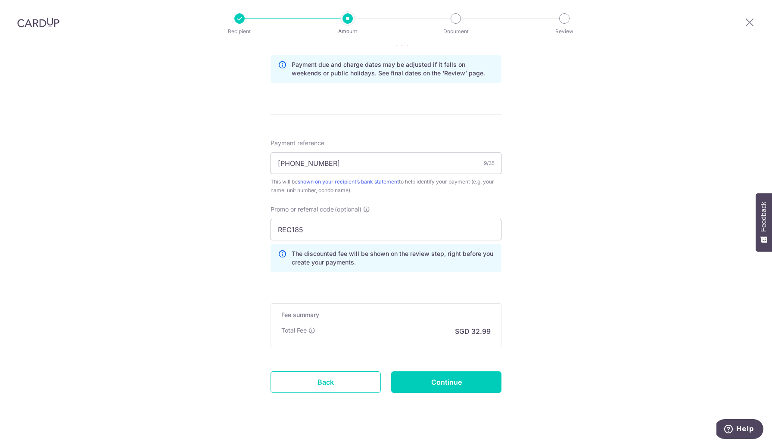
scroll to position [488, 0]
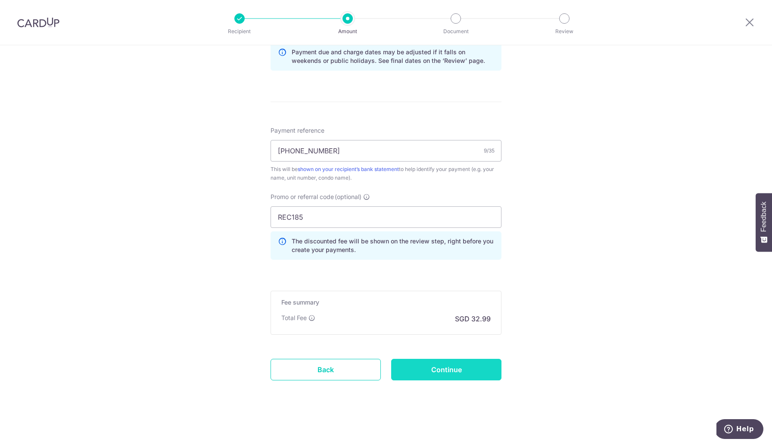
click at [436, 369] on input "Continue" at bounding box center [446, 370] width 110 height 22
type input "Update Schedule"
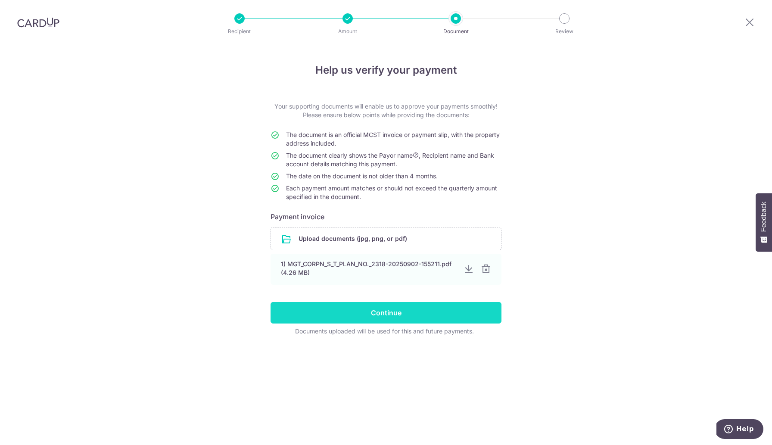
click at [389, 310] on input "Continue" at bounding box center [386, 313] width 231 height 22
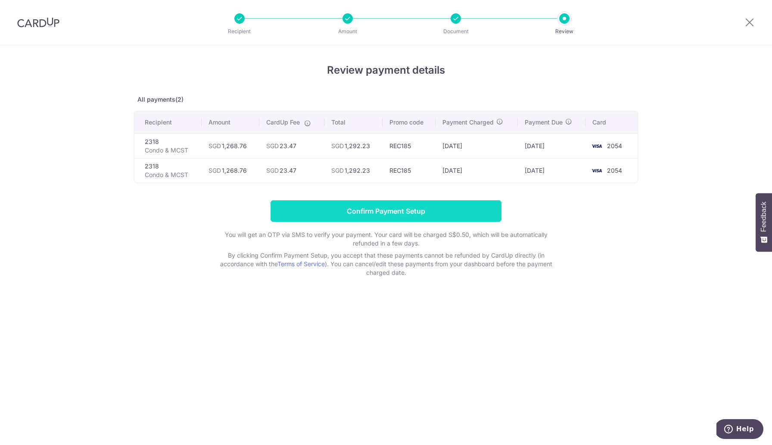
click at [383, 210] on input "Confirm Payment Setup" at bounding box center [386, 211] width 231 height 22
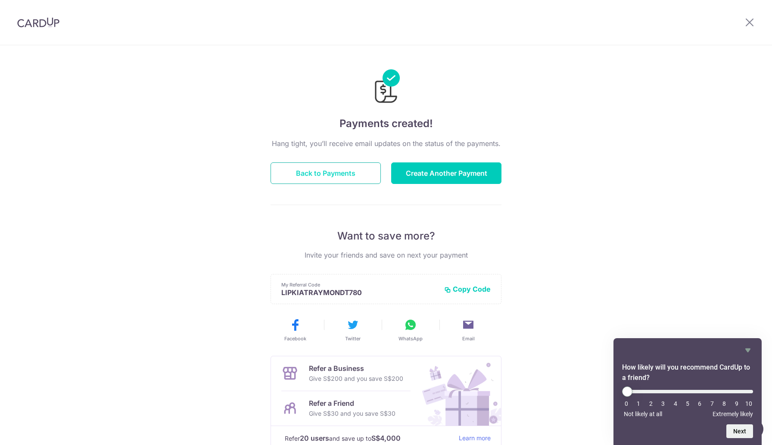
click at [339, 176] on button "Back to Payments" at bounding box center [326, 173] width 110 height 22
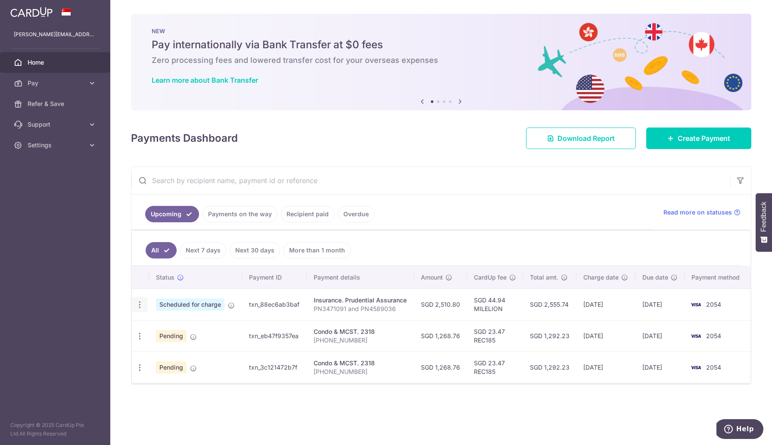
click at [139, 306] on icon "button" at bounding box center [139, 304] width 9 height 9
click at [406, 132] on div "Payments Dashboard Download Report Create Payment" at bounding box center [441, 136] width 621 height 25
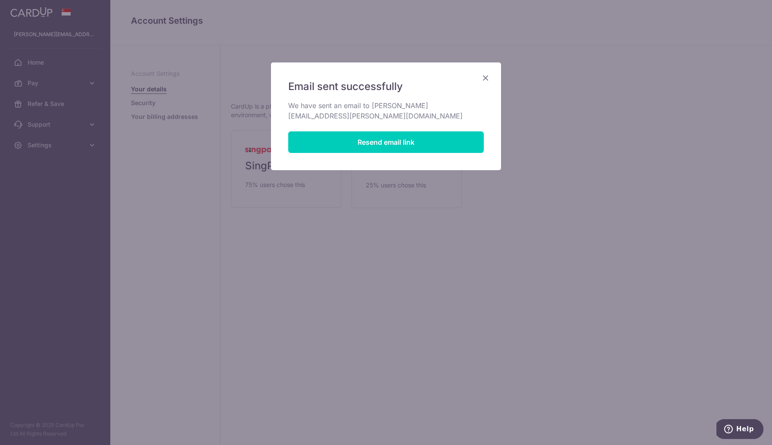
click at [487, 75] on icon "Close" at bounding box center [486, 77] width 10 height 11
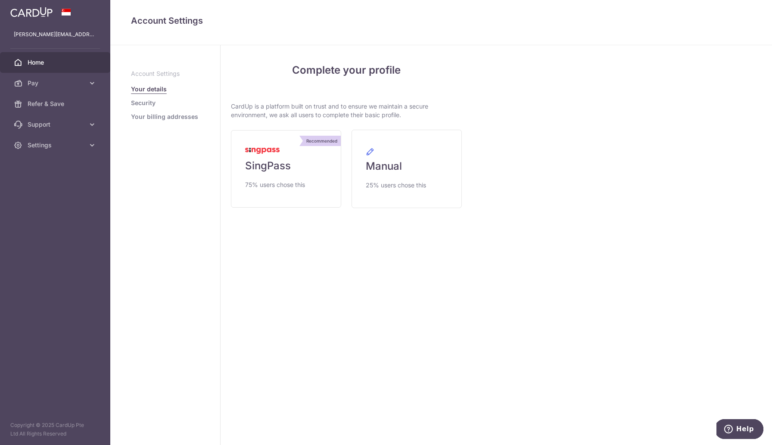
click at [41, 66] on span "Home" at bounding box center [56, 62] width 57 height 9
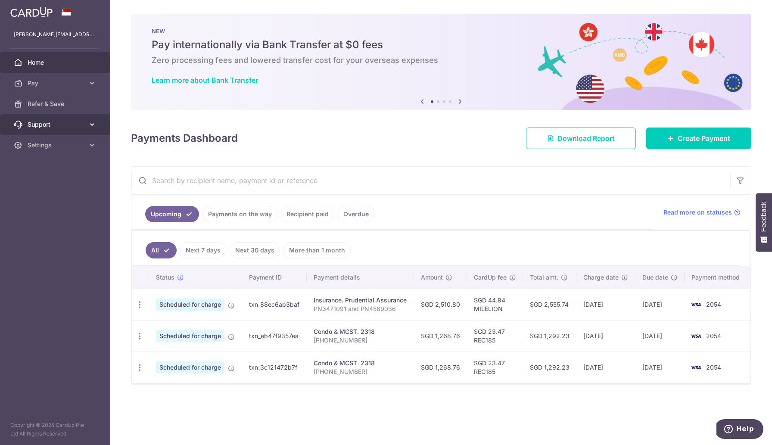
click at [66, 127] on span "Support" at bounding box center [56, 124] width 57 height 9
click at [56, 103] on span "Refer & Save" at bounding box center [56, 104] width 57 height 9
